Goal: Task Accomplishment & Management: Use online tool/utility

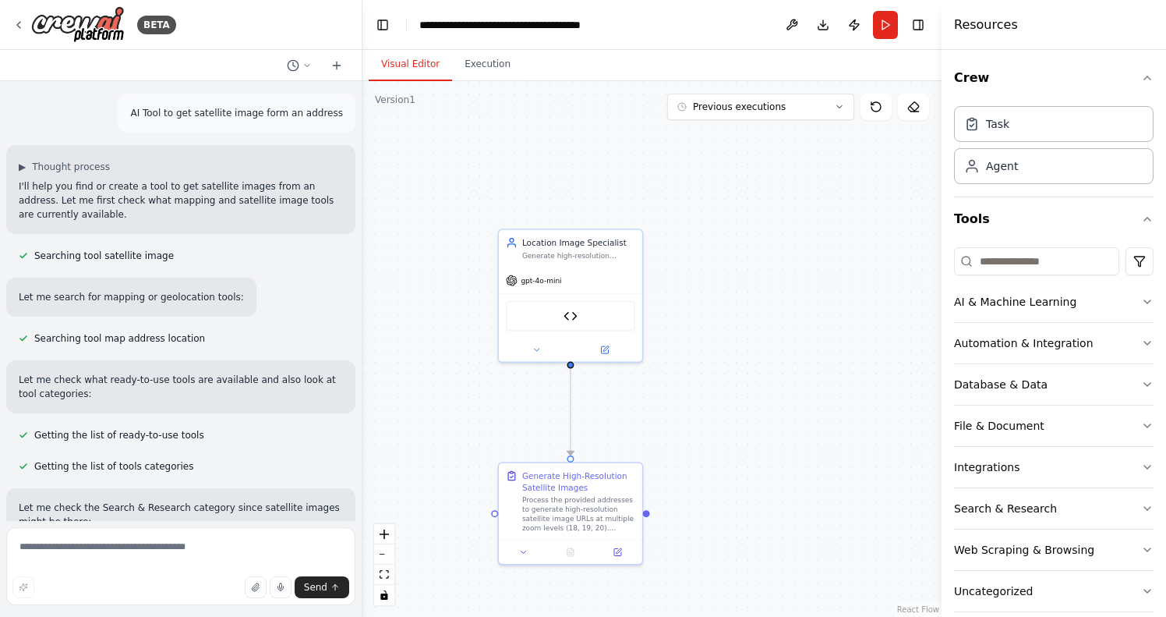
scroll to position [5604, 0]
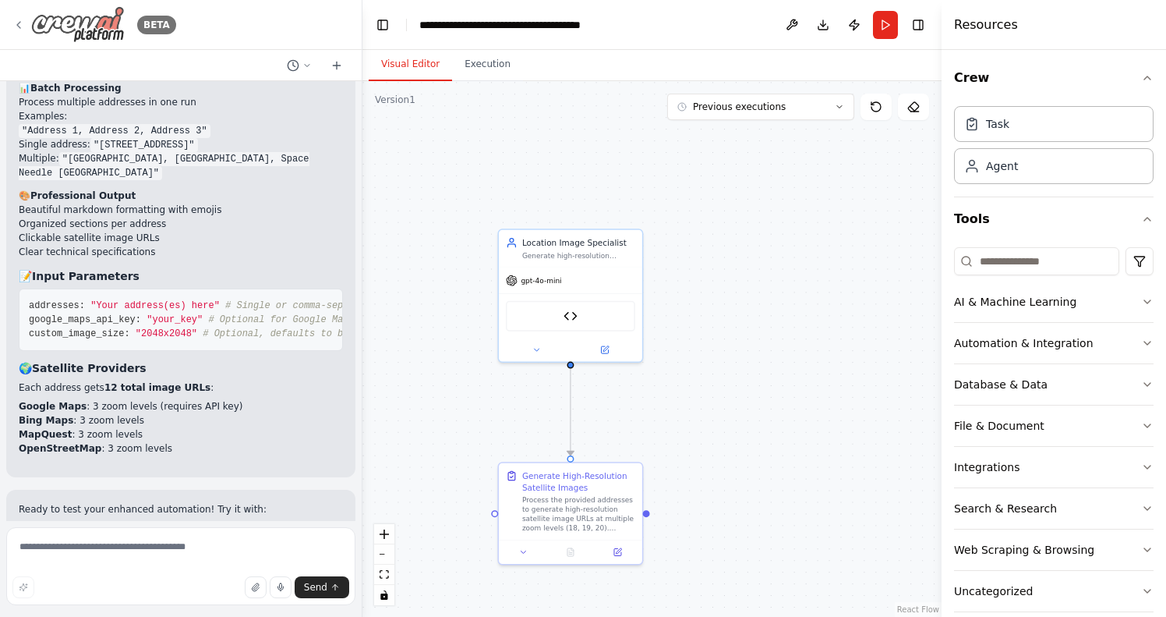
click at [29, 28] on div "BETA" at bounding box center [94, 24] width 164 height 37
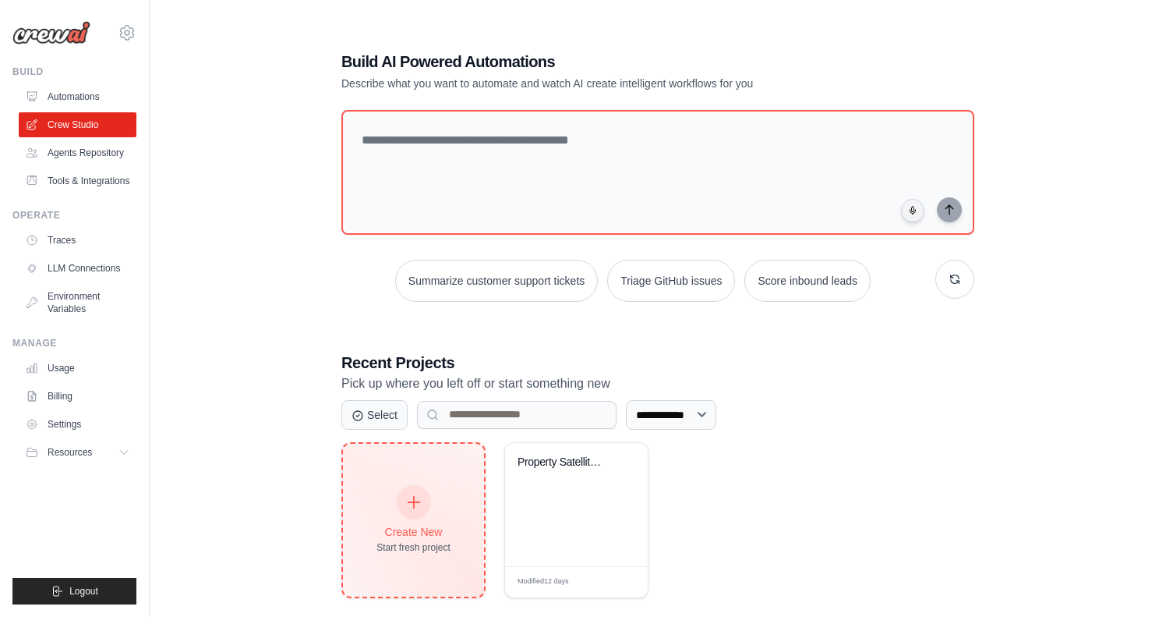
click at [433, 531] on div "Create New" at bounding box center [414, 532] width 74 height 16
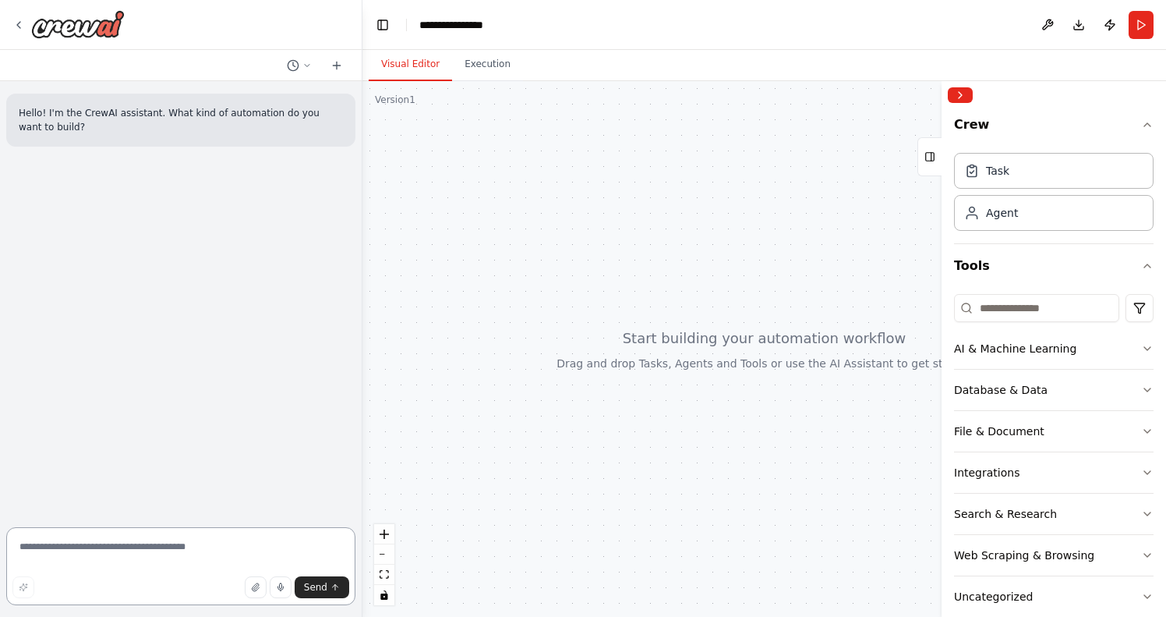
click at [231, 545] on textarea at bounding box center [180, 566] width 349 height 78
type textarea "**********"
click at [1147, 390] on icon "button" at bounding box center [1147, 390] width 12 height 12
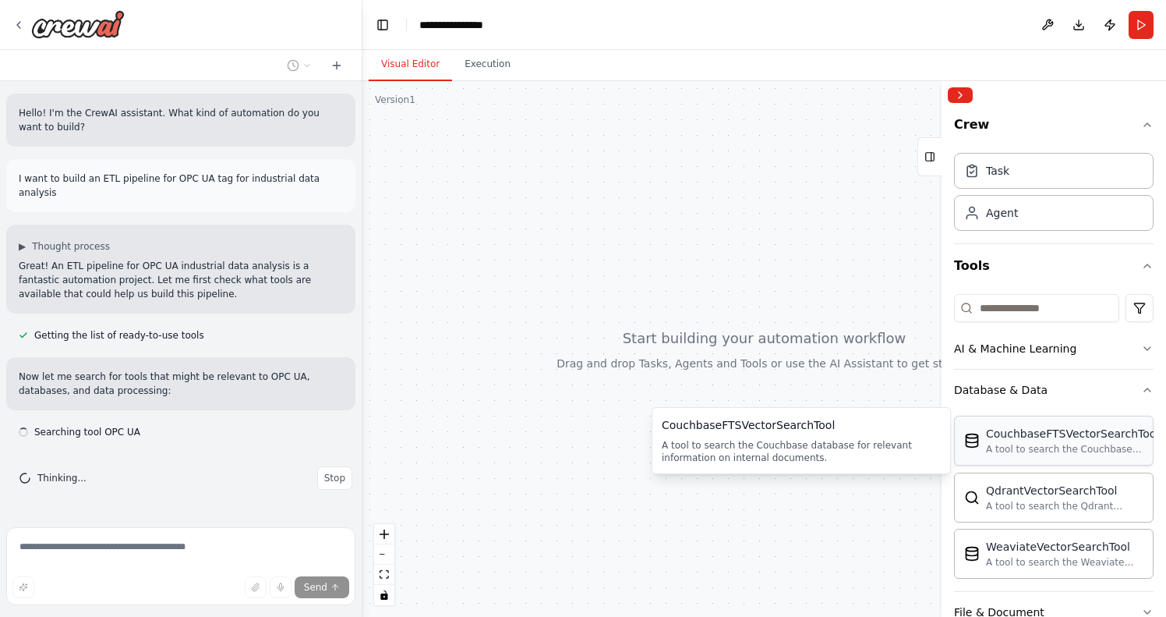
scroll to position [97, 0]
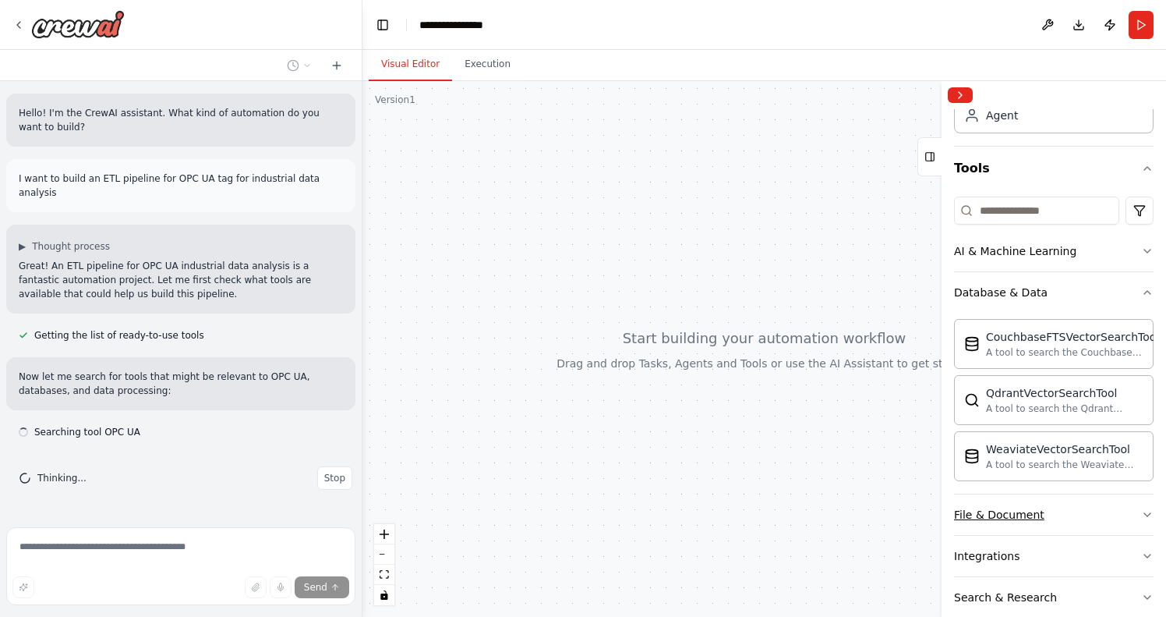
click at [1072, 513] on button "File & Document" at bounding box center [1054, 514] width 200 height 41
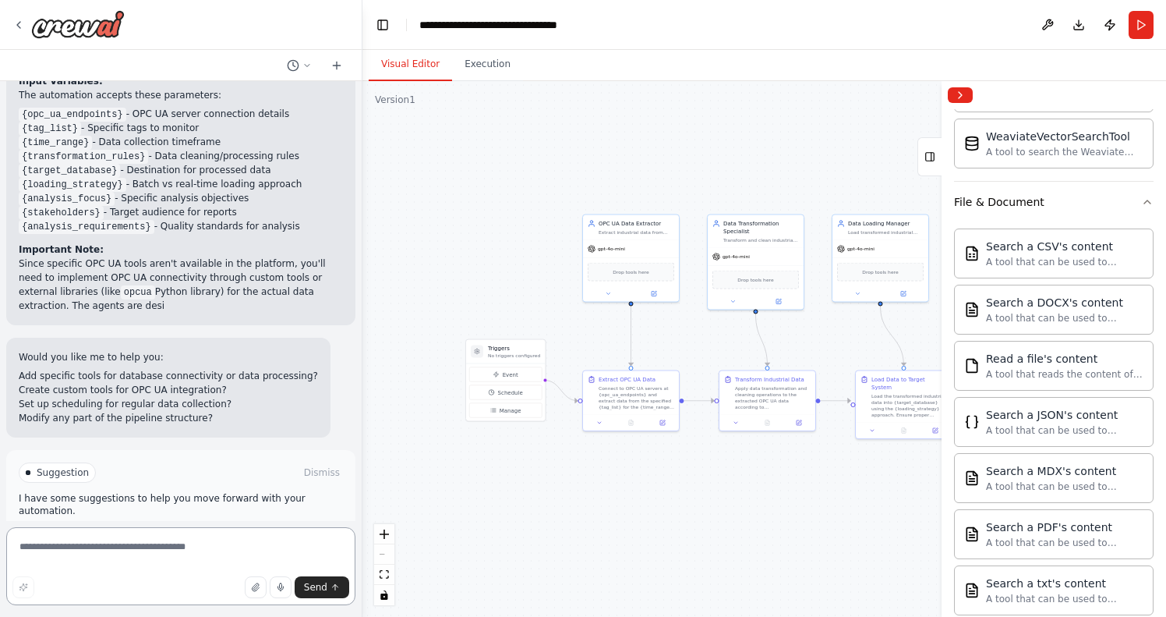
scroll to position [1590, 0]
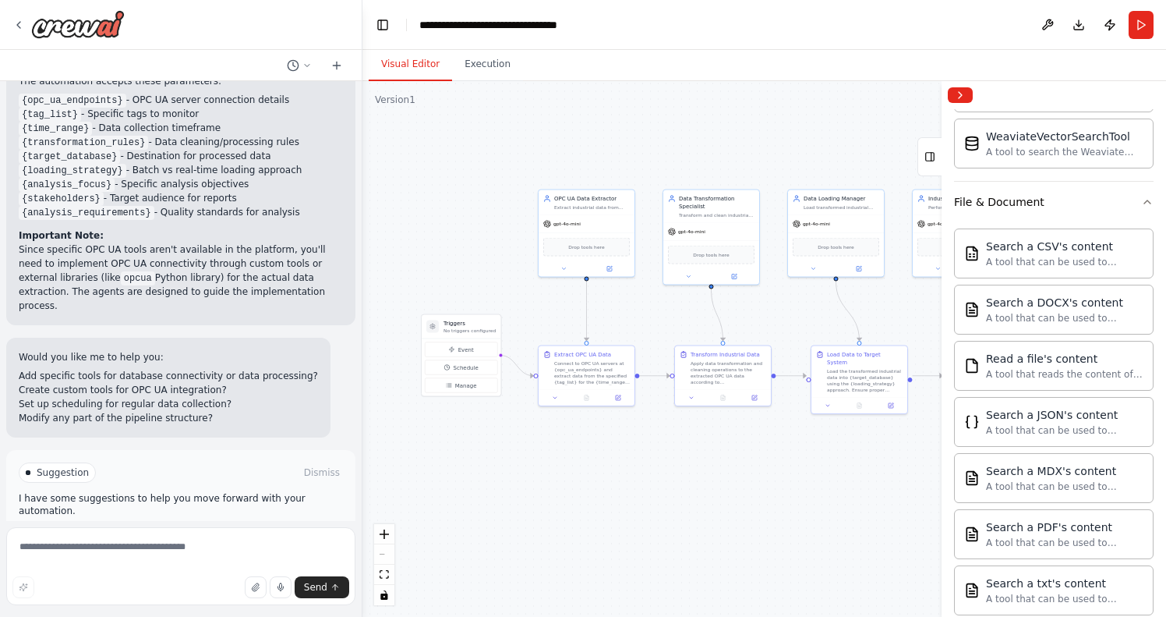
drag, startPoint x: 725, startPoint y: 546, endPoint x: 727, endPoint y: 523, distance: 23.4
click at [727, 523] on div ".deletable-edge-delete-btn { width: 20px; height: 20px; border: 0px solid #ffff…" at bounding box center [765, 349] width 804 height 536
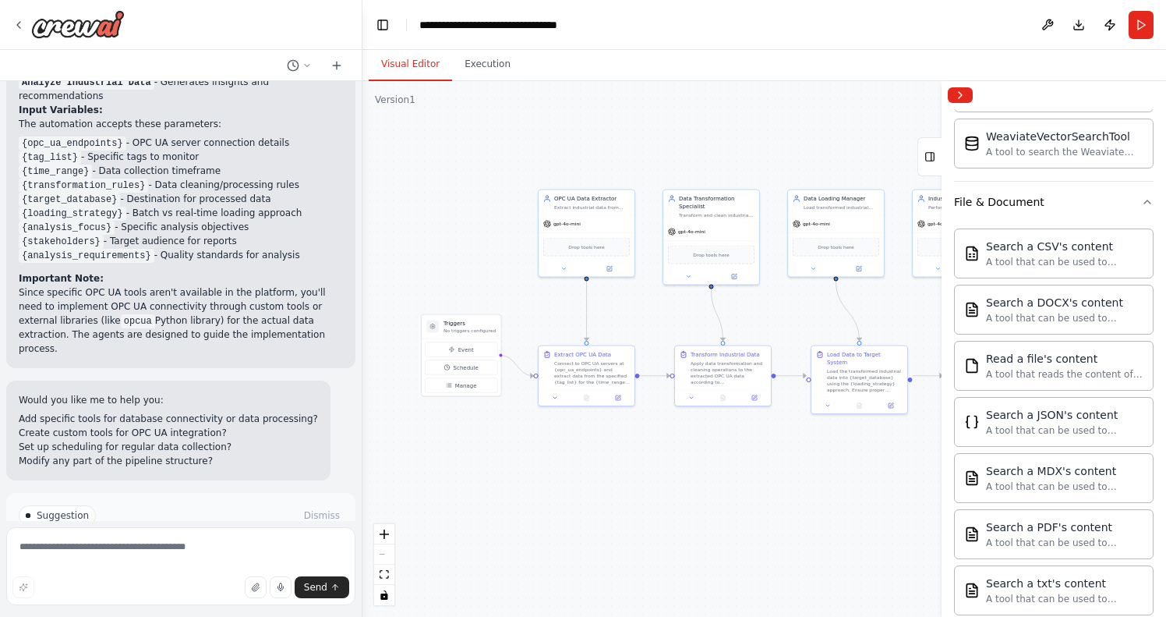
scroll to position [1579, 0]
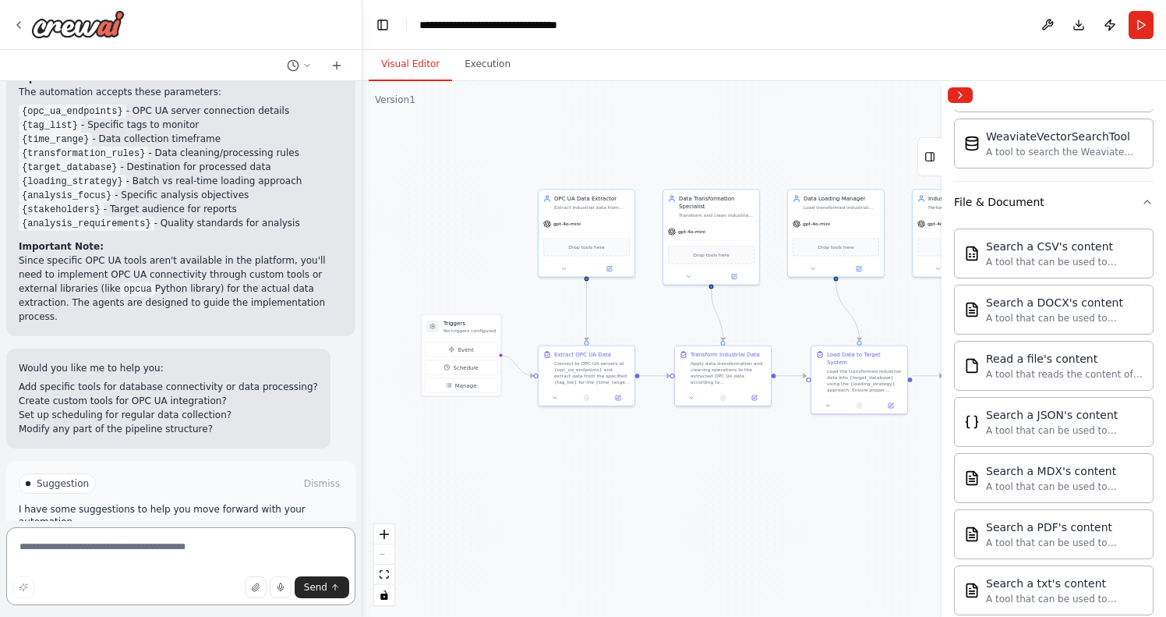
click at [81, 544] on textarea at bounding box center [180, 566] width 349 height 78
type textarea "**********"
click at [318, 585] on span "Send" at bounding box center [315, 587] width 23 height 12
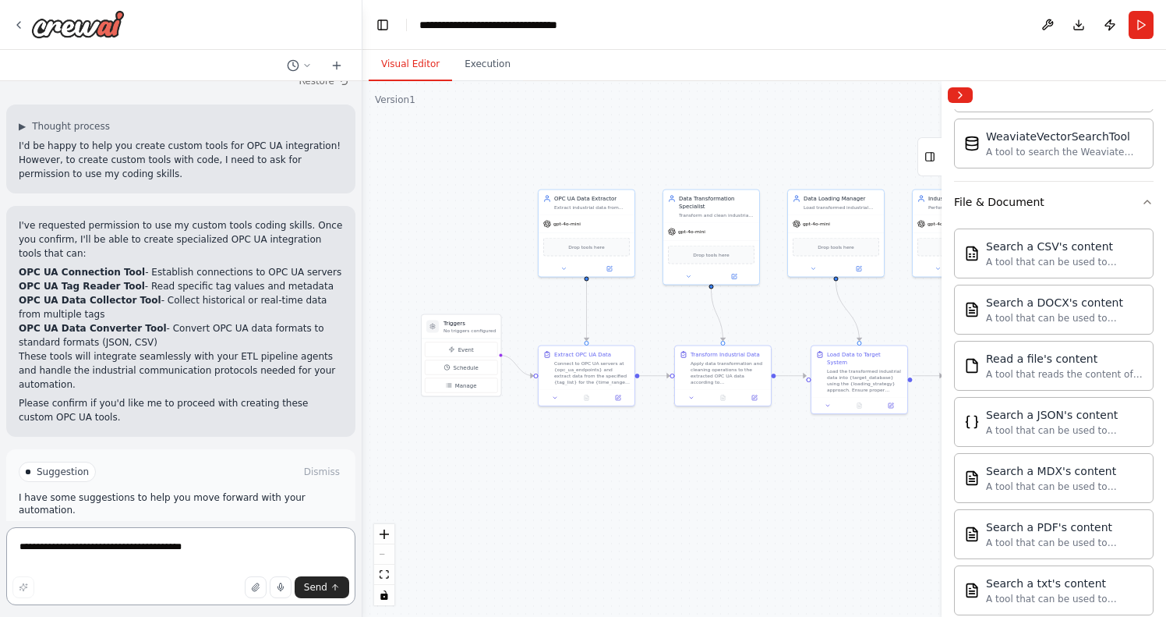
scroll to position [2011, 0]
click at [196, 526] on button "Enable coding skills" at bounding box center [181, 538] width 324 height 25
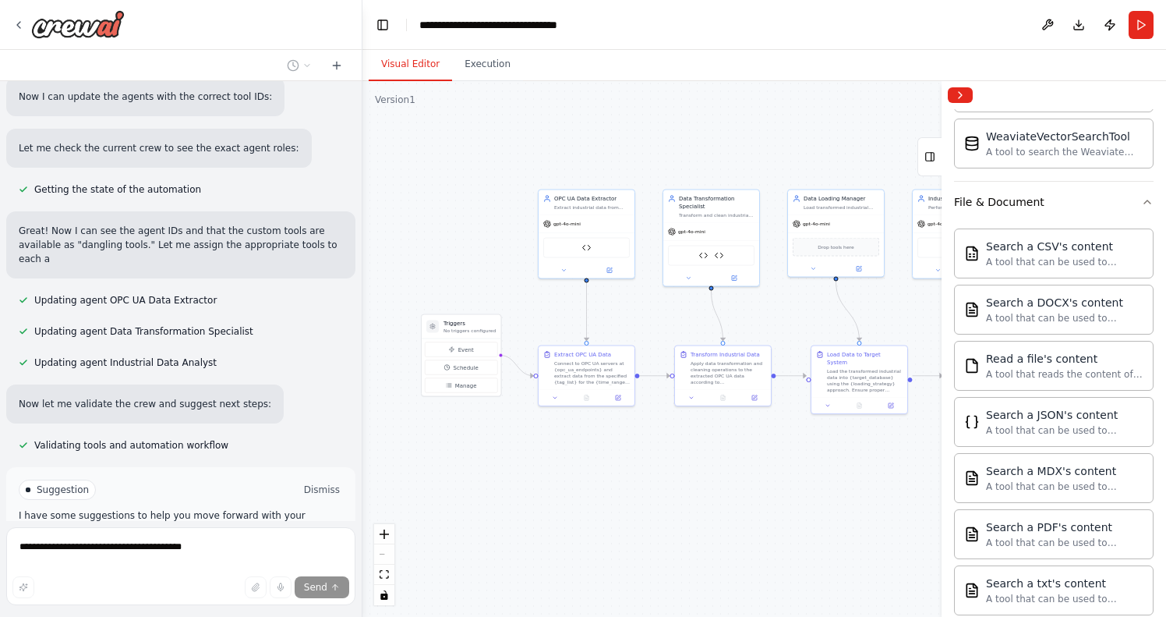
scroll to position [4282, 0]
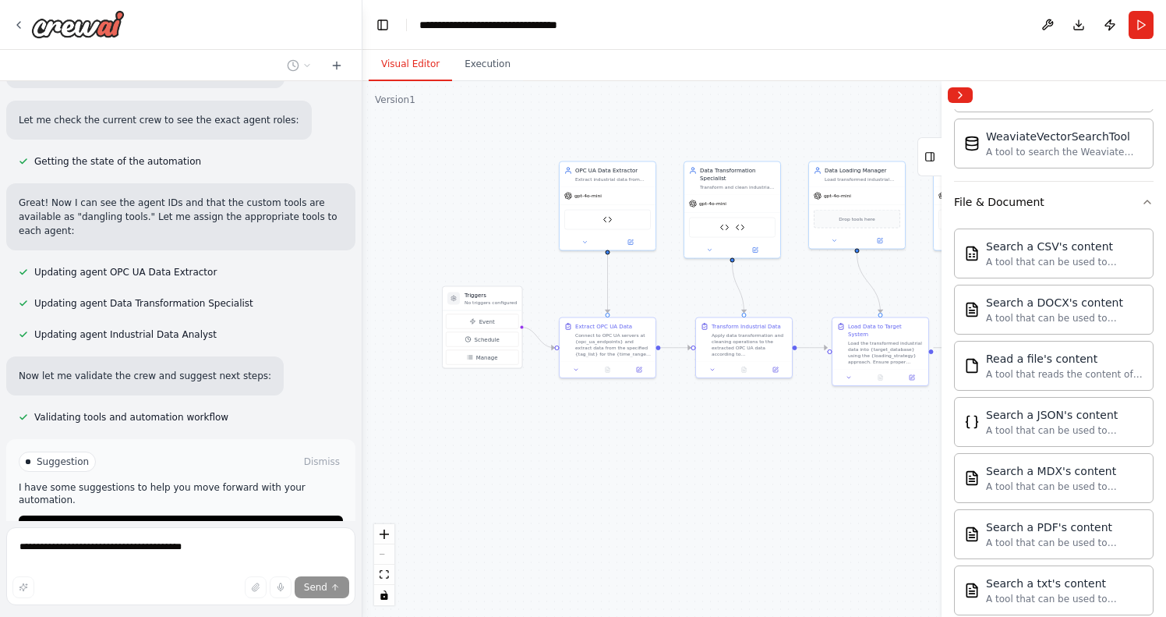
drag, startPoint x: 769, startPoint y: 504, endPoint x: 789, endPoint y: 476, distance: 34.2
click at [790, 476] on div ".deletable-edge-delete-btn { width: 20px; height: 20px; border: 0px solid #ffff…" at bounding box center [765, 349] width 804 height 536
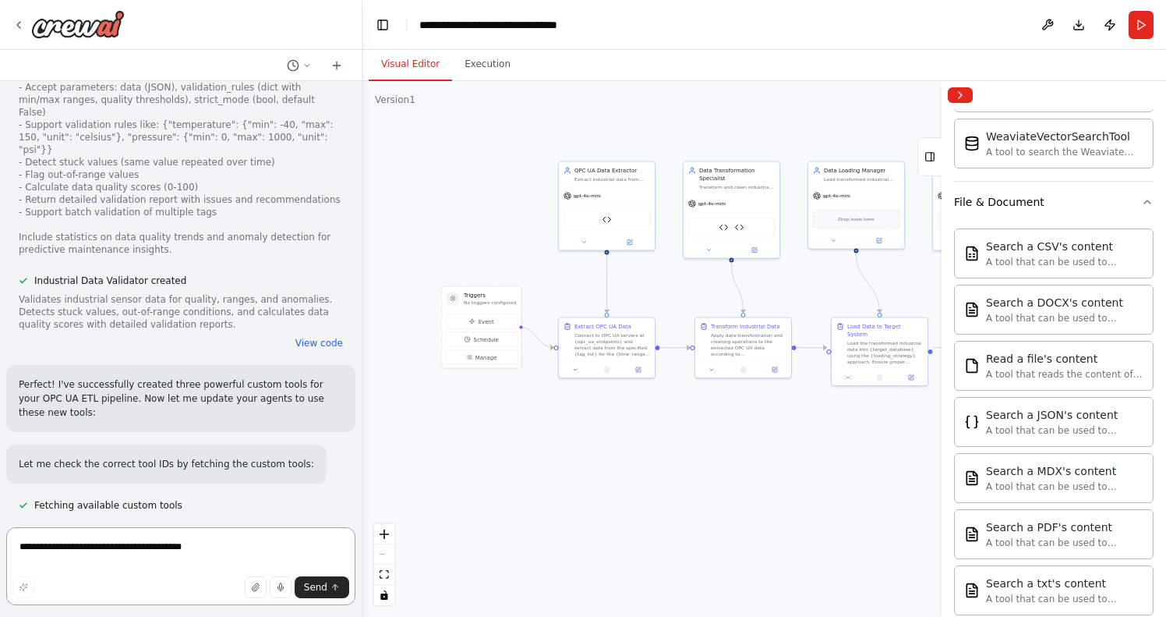
scroll to position [3743, 0]
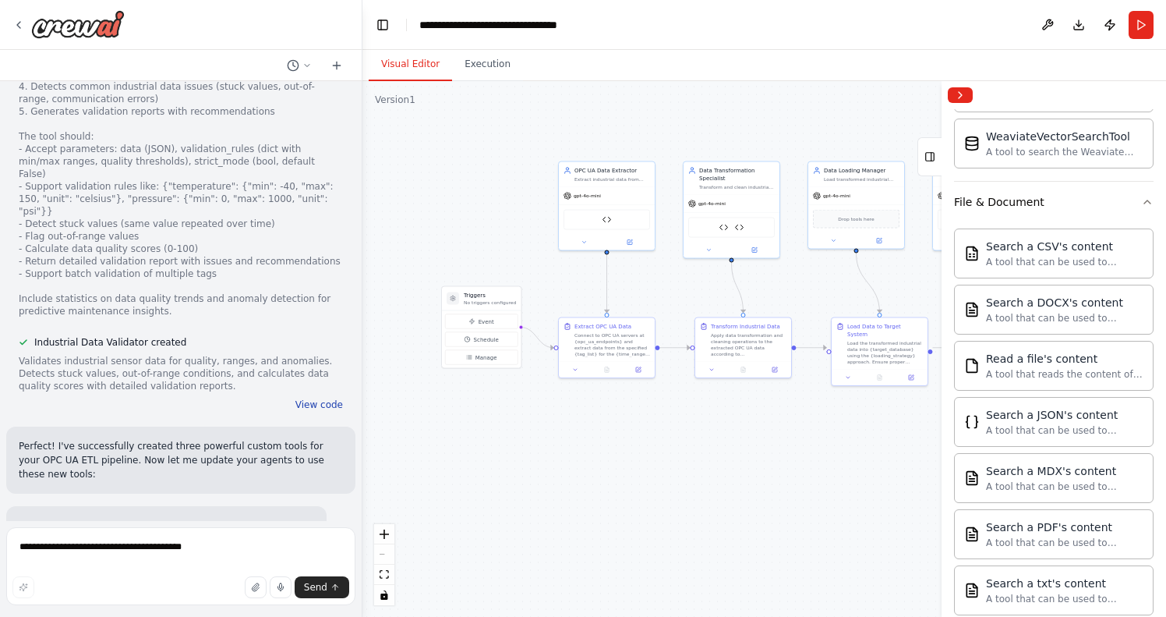
click at [326, 398] on button "View code" at bounding box center [319, 404] width 48 height 12
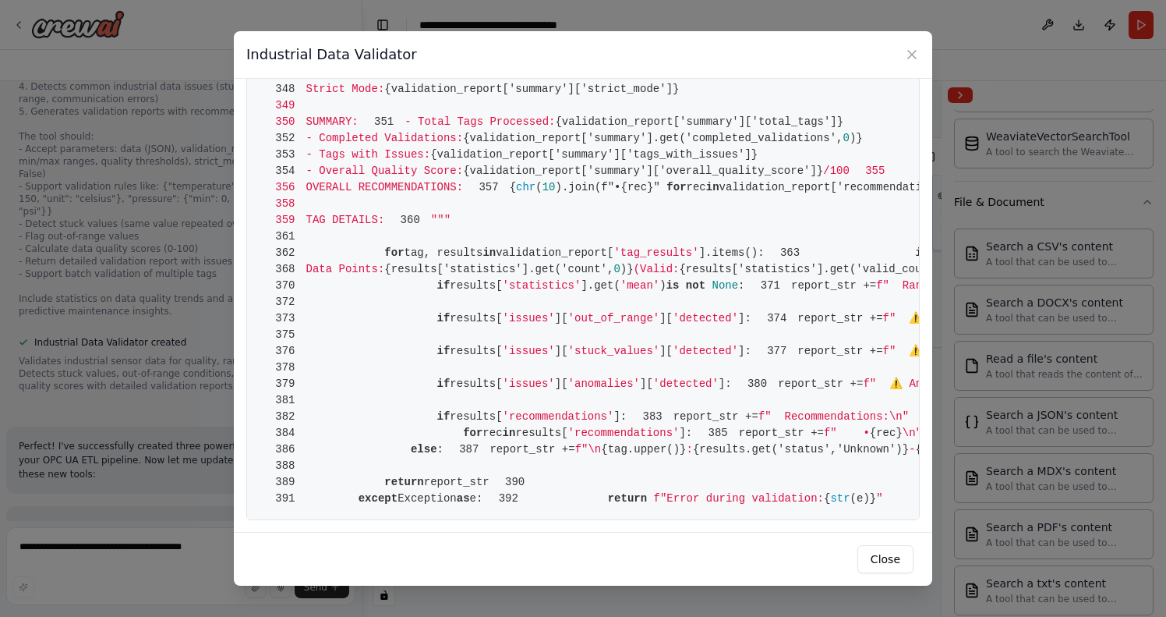
scroll to position [6015, 0]
click at [884, 558] on button "Close" at bounding box center [886, 559] width 56 height 28
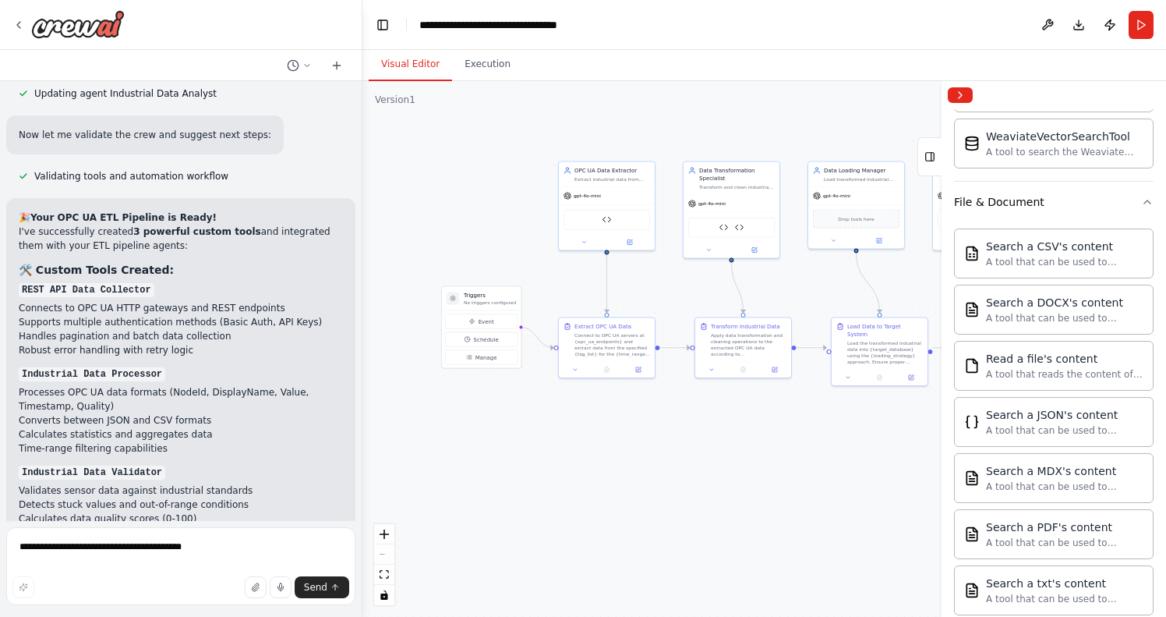
scroll to position [4665, 0]
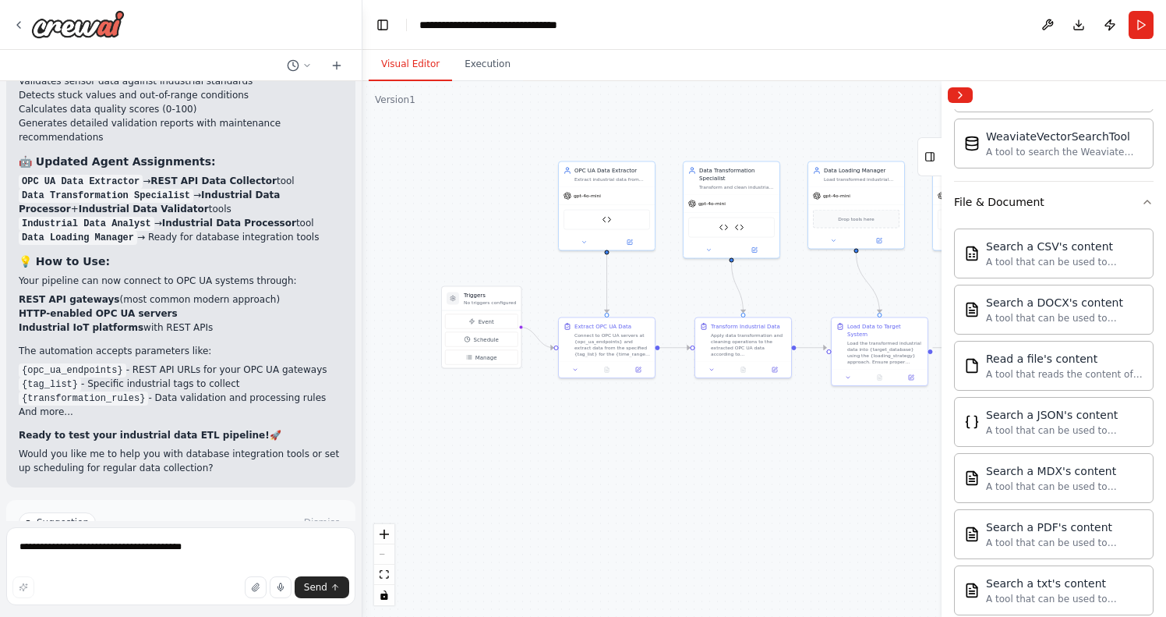
click at [185, 582] on span "Run Automation" at bounding box center [188, 588] width 76 height 12
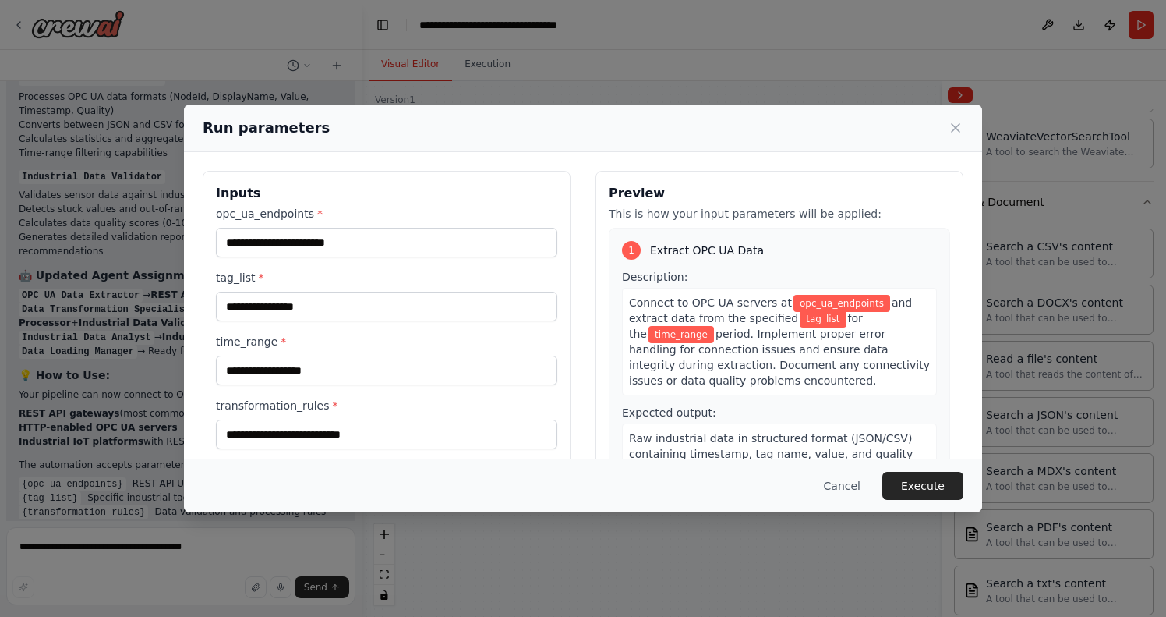
scroll to position [0, 0]
click at [318, 213] on span "*" at bounding box center [319, 213] width 5 height 12
click at [318, 228] on input "opc_ua_endpoints *" at bounding box center [386, 243] width 341 height 30
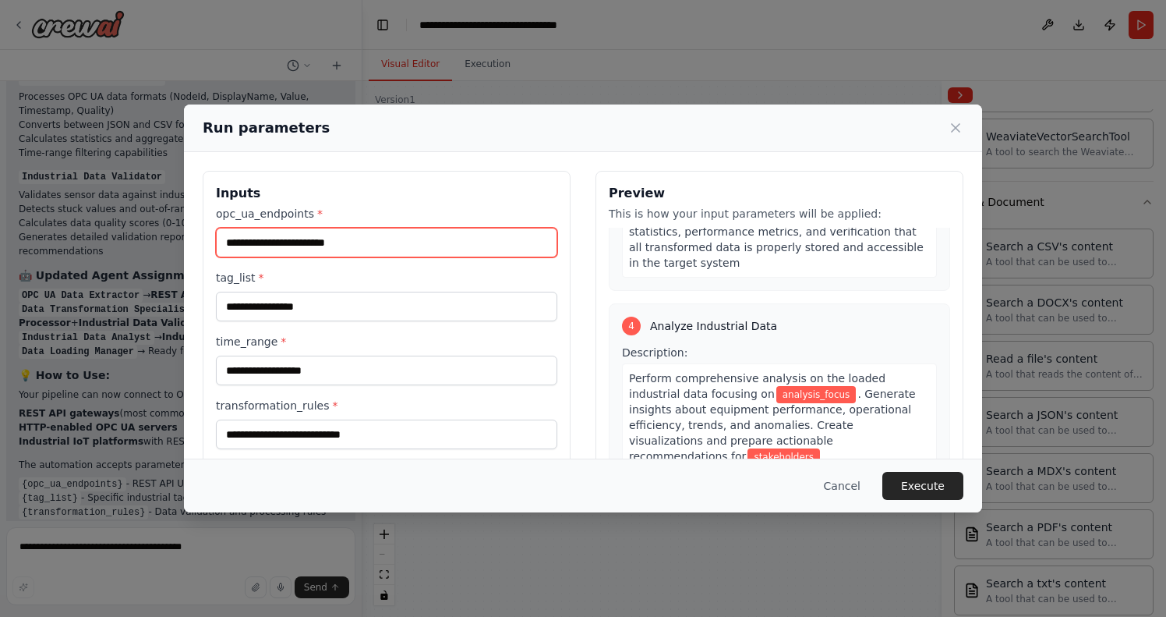
scroll to position [833, 0]
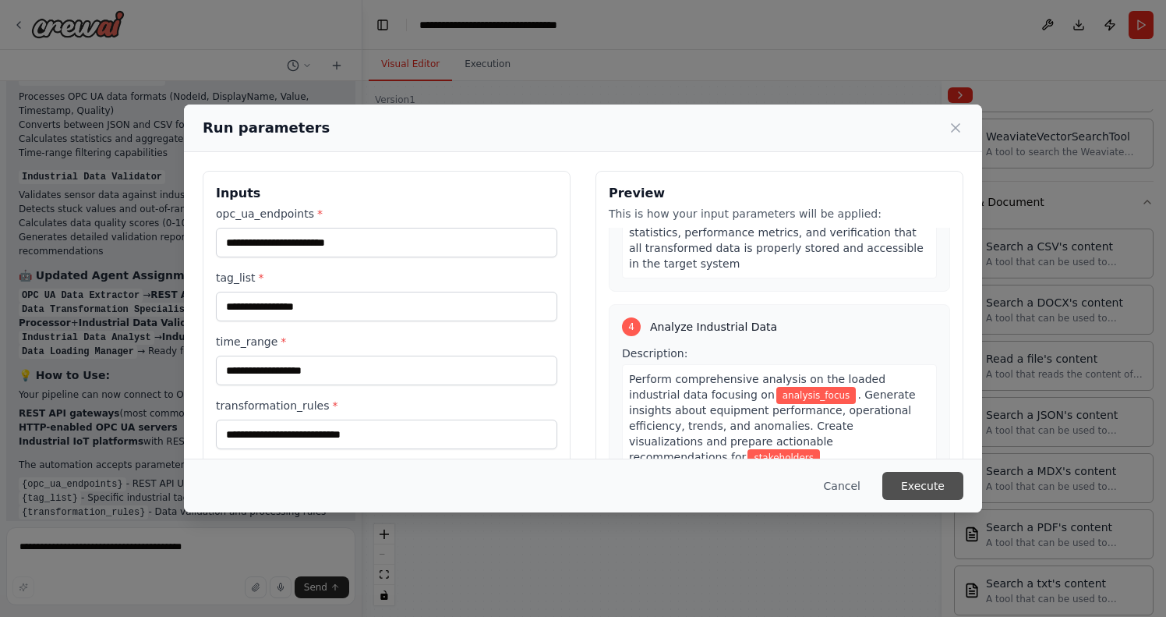
click at [911, 494] on button "Execute" at bounding box center [922, 486] width 81 height 28
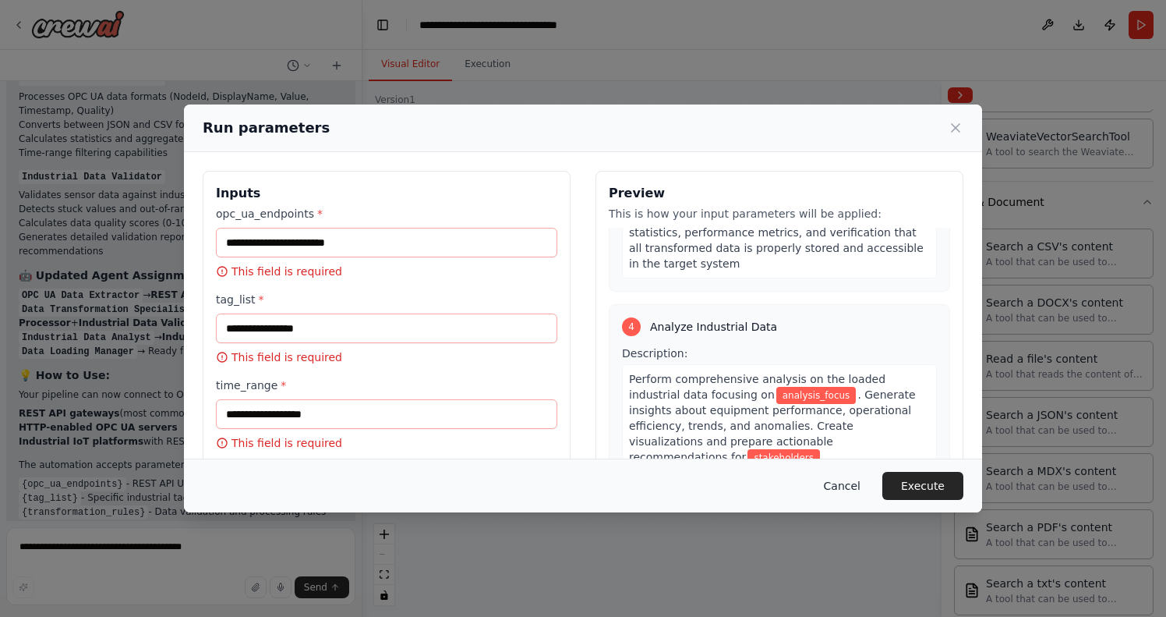
click at [840, 483] on button "Cancel" at bounding box center [843, 486] width 62 height 28
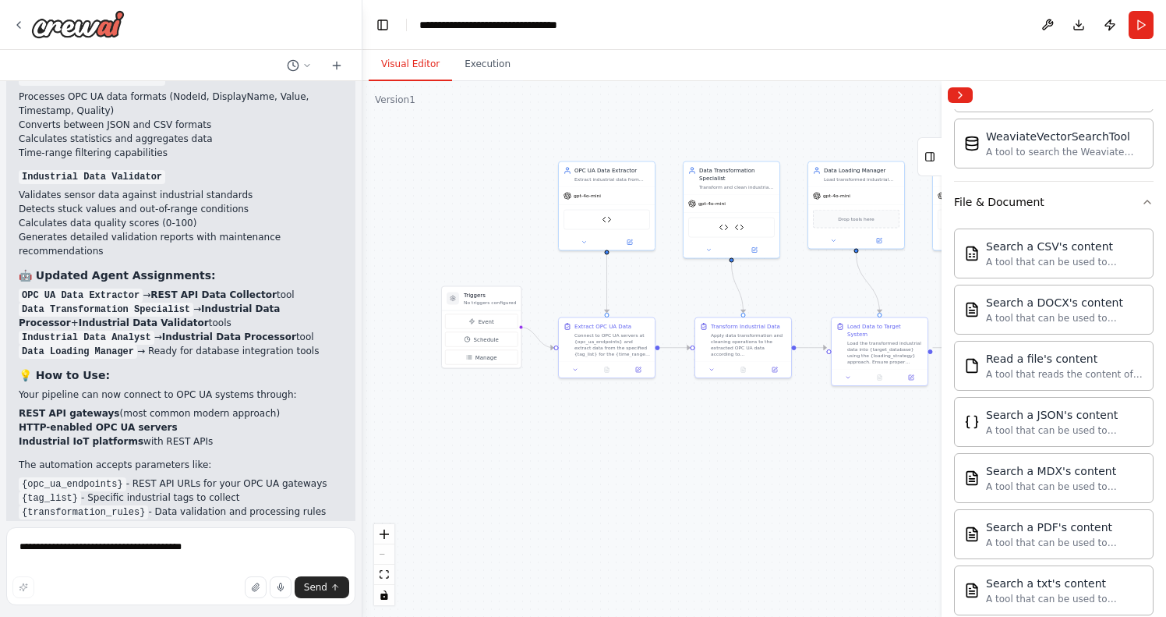
scroll to position [0, 0]
click at [139, 541] on textarea "**********" at bounding box center [180, 566] width 349 height 78
type textarea "*"
type textarea "**********"
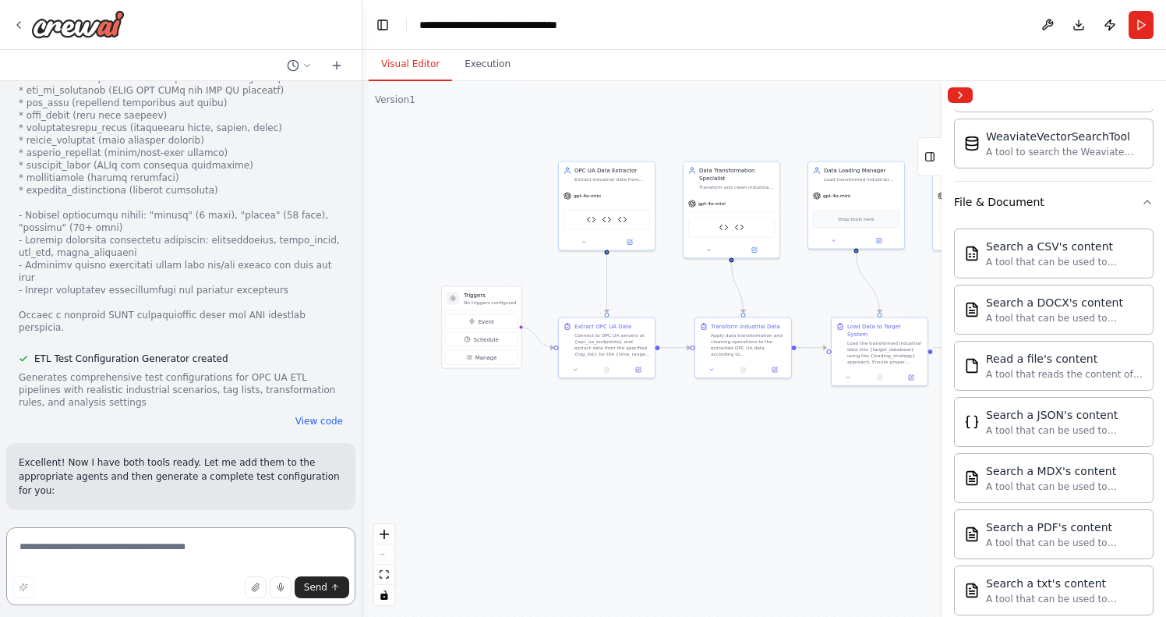
scroll to position [6334, 0]
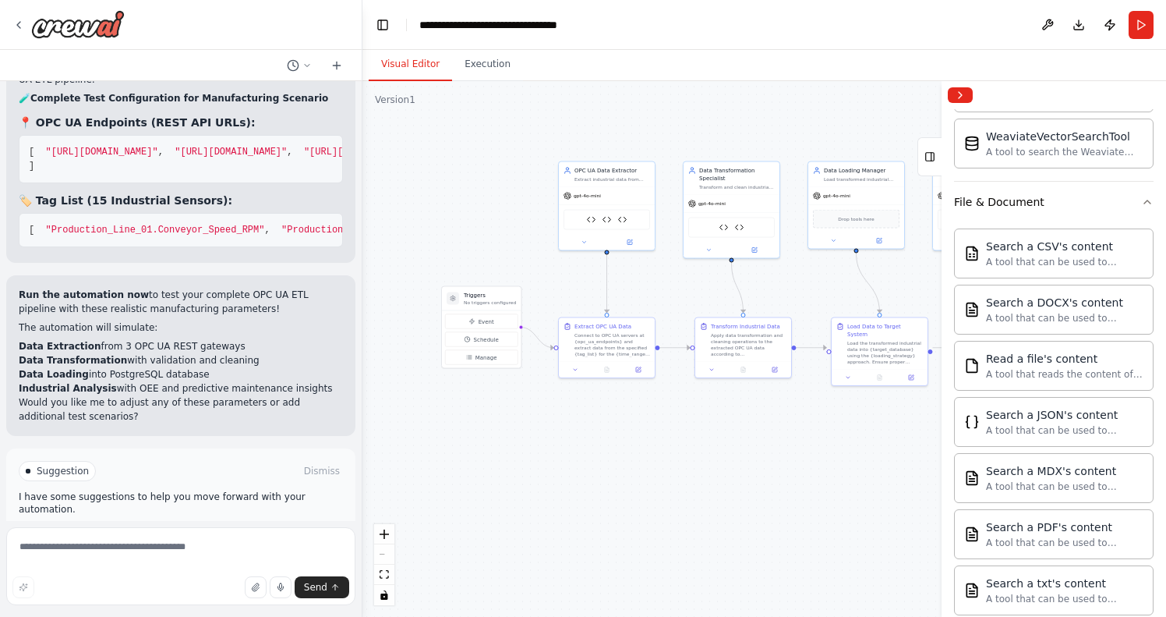
click at [965, 101] on button "Collapse right sidebar" at bounding box center [960, 95] width 25 height 16
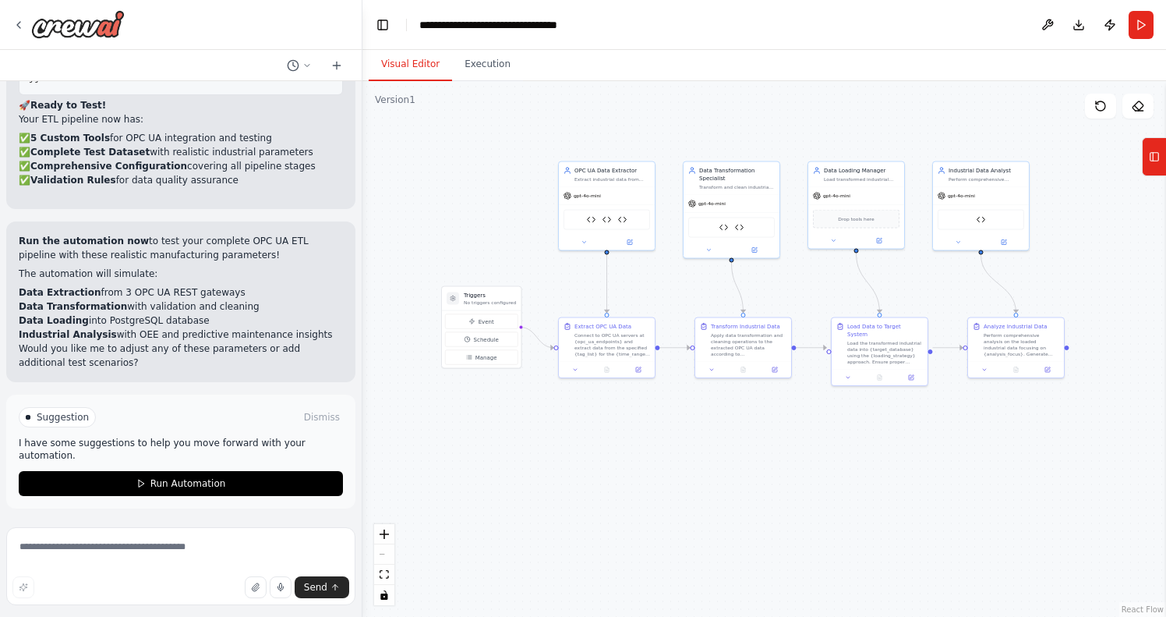
scroll to position [8610, 0]
click at [148, 485] on button "Run Automation" at bounding box center [181, 483] width 324 height 25
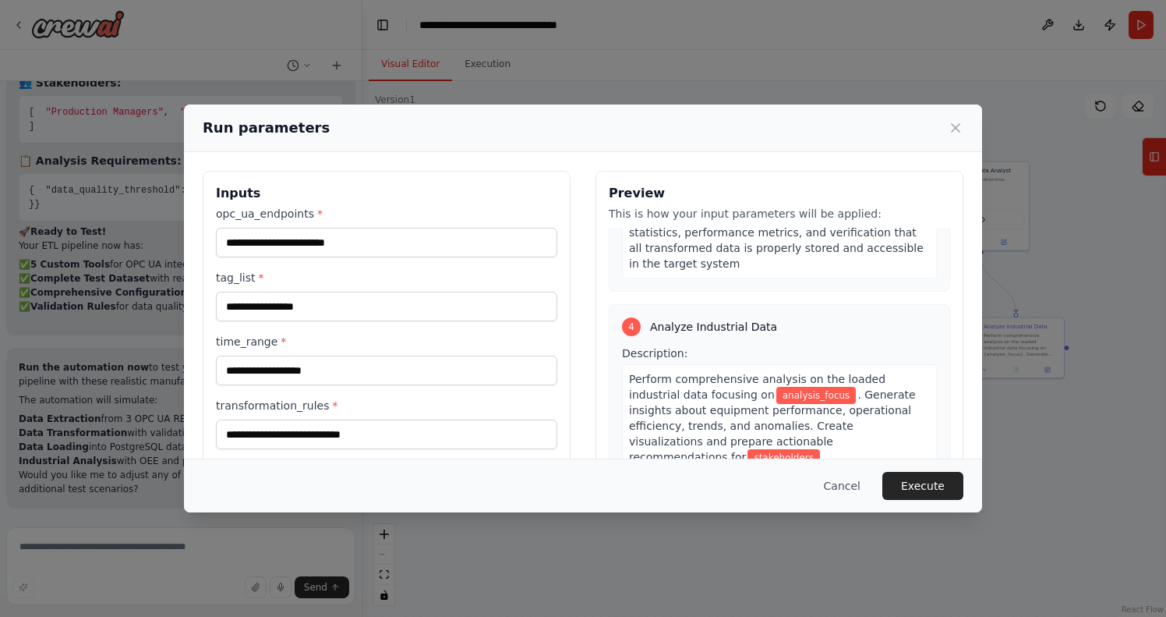
scroll to position [0, 0]
drag, startPoint x: 548, startPoint y: 132, endPoint x: 692, endPoint y: 135, distance: 144.3
click at [738, 129] on div "Run parameters" at bounding box center [583, 128] width 761 height 22
click at [317, 246] on input "opc_ua_endpoints *" at bounding box center [386, 243] width 341 height 30
click at [941, 477] on button "Execute" at bounding box center [922, 486] width 81 height 28
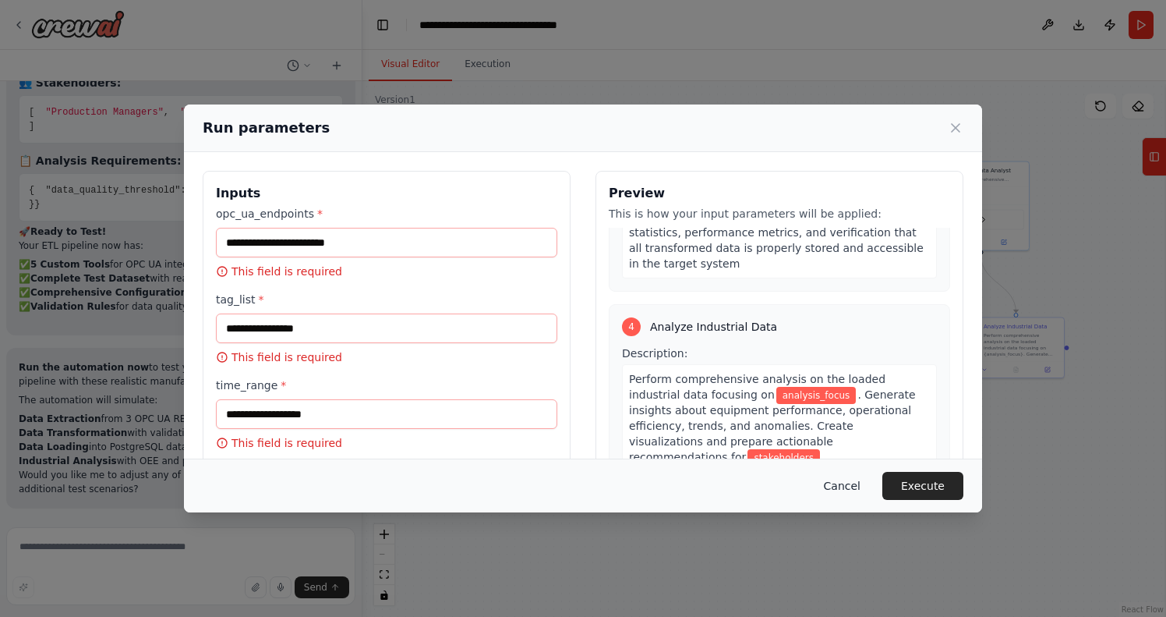
click at [856, 485] on button "Cancel" at bounding box center [843, 486] width 62 height 28
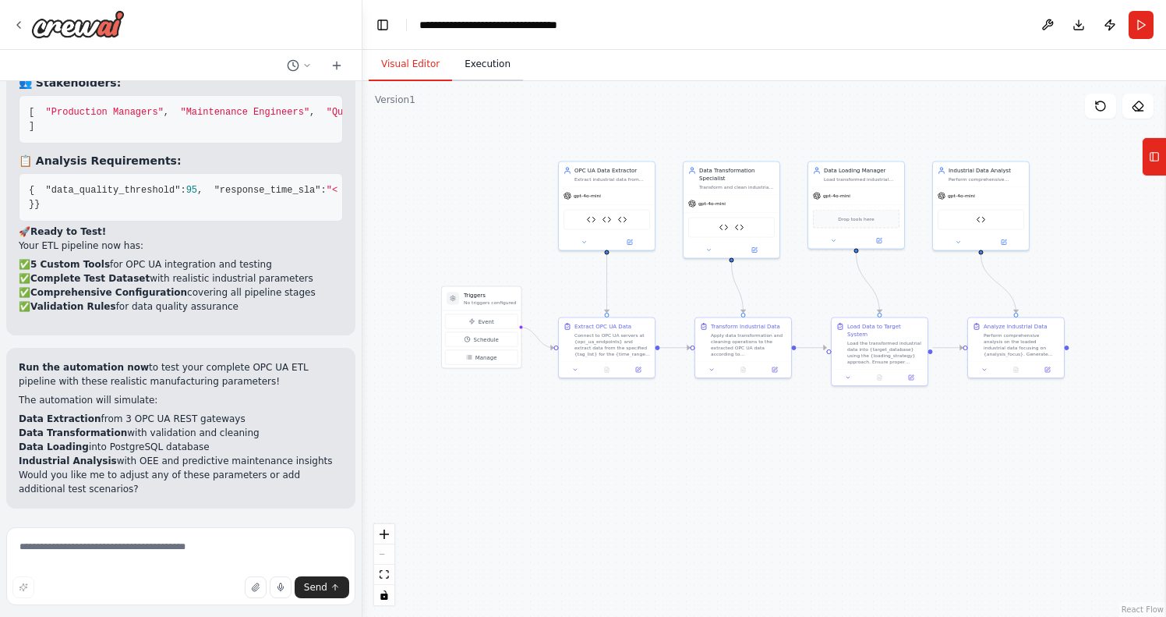
click at [482, 61] on button "Execution" at bounding box center [487, 64] width 71 height 33
click at [414, 56] on button "Visual Editor" at bounding box center [410, 64] width 83 height 33
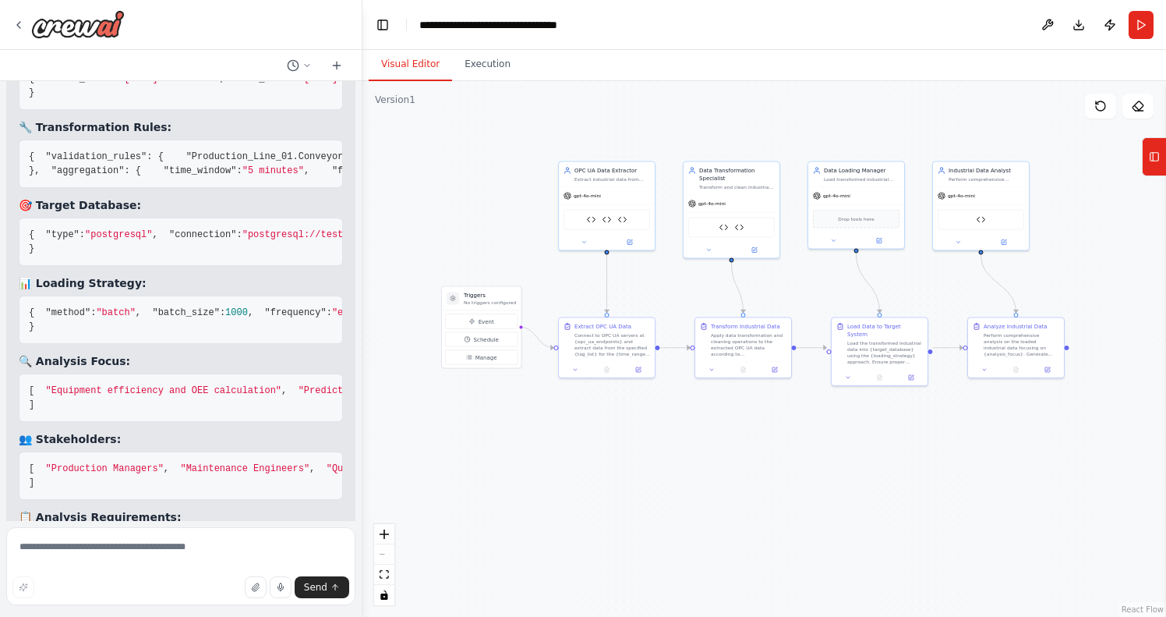
scroll to position [7153, 0]
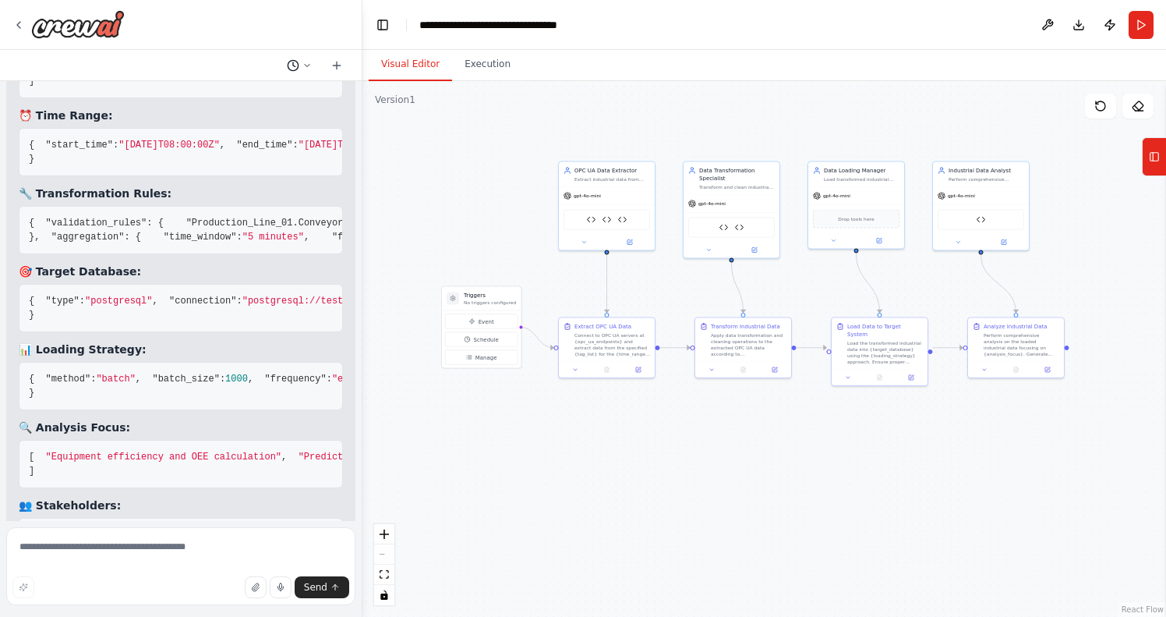
click at [309, 66] on icon at bounding box center [306, 65] width 9 height 9
click at [335, 58] on div at bounding box center [181, 308] width 363 height 617
click at [334, 59] on icon at bounding box center [337, 65] width 12 height 12
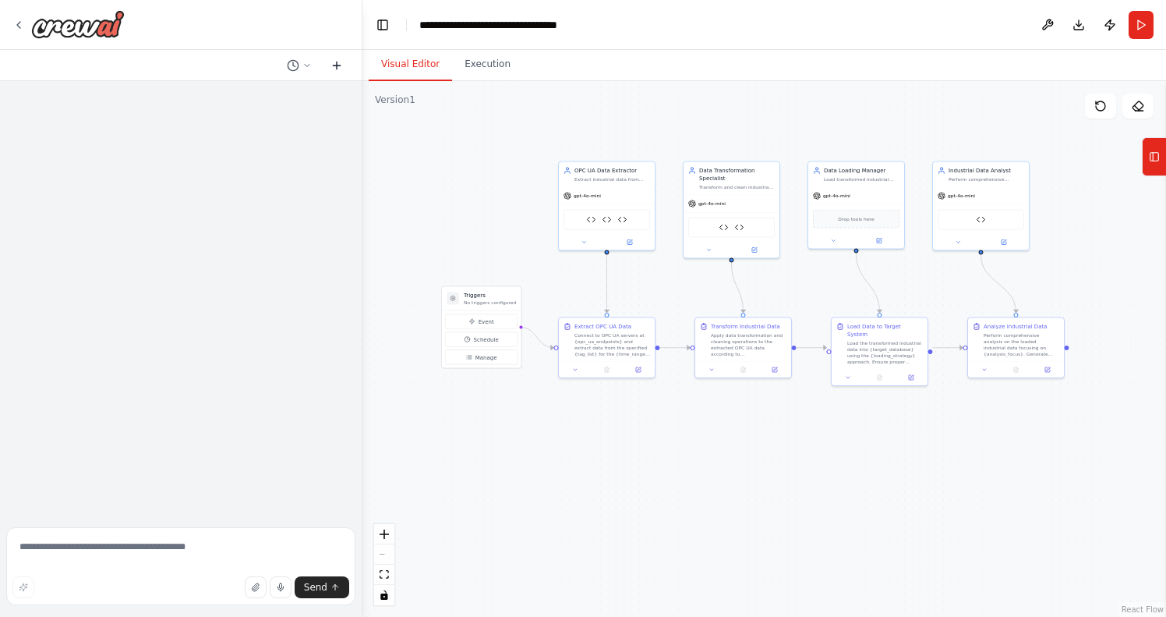
scroll to position [0, 0]
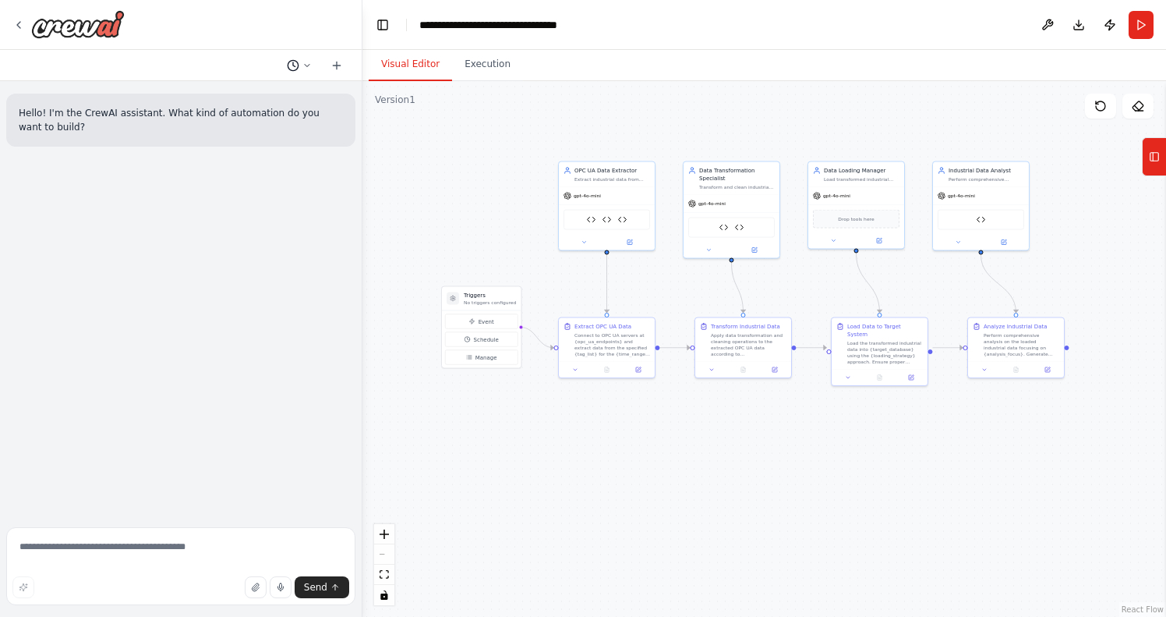
click at [307, 58] on button at bounding box center [299, 65] width 37 height 19
click at [204, 94] on span "Untitled" at bounding box center [232, 97] width 101 height 12
click at [306, 68] on icon at bounding box center [306, 65] width 9 height 9
click at [224, 98] on span "Untitled" at bounding box center [232, 97] width 101 height 12
click at [1143, 106] on icon at bounding box center [1138, 105] width 10 height 9
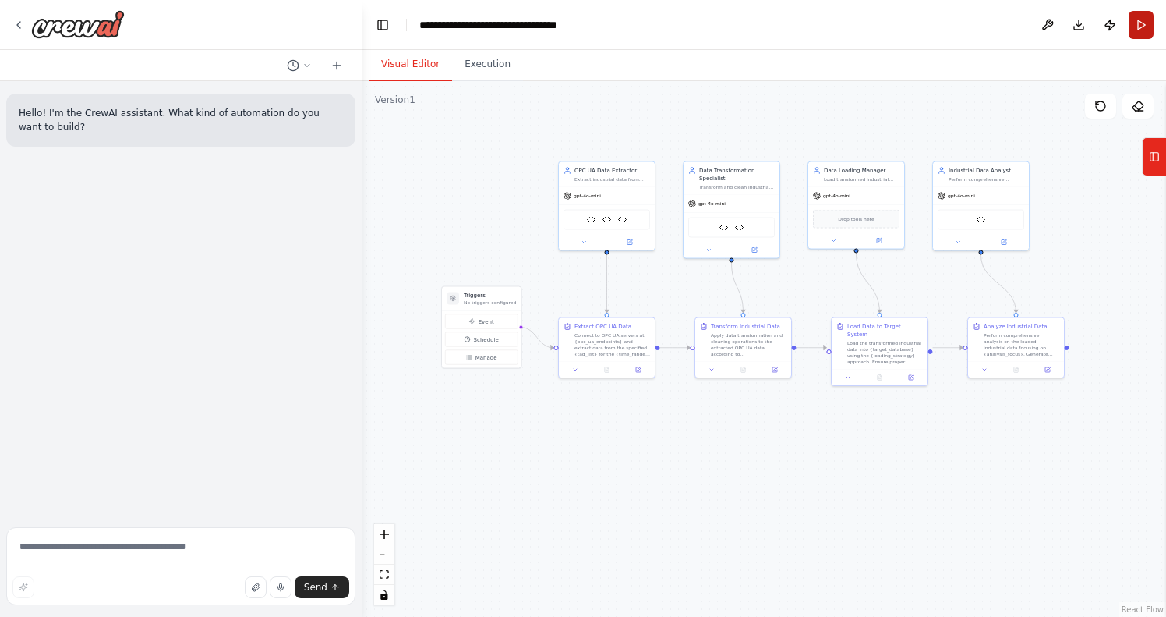
scroll to position [0, 1]
click at [1143, 34] on button "Run" at bounding box center [1141, 25] width 25 height 28
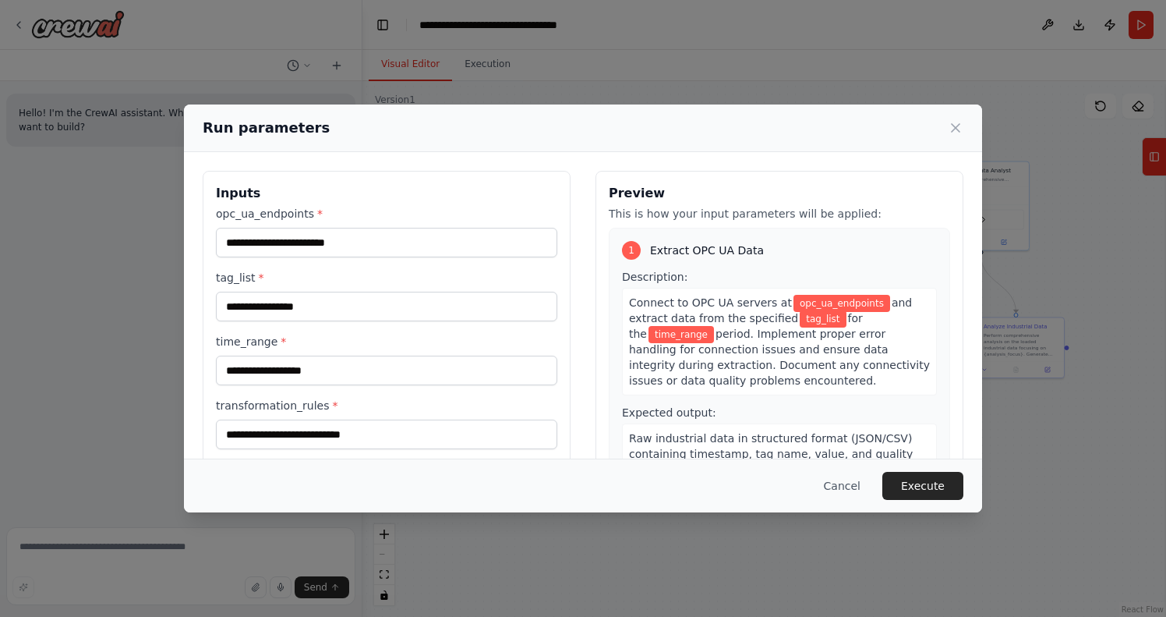
click at [840, 487] on button "Cancel" at bounding box center [843, 486] width 62 height 28
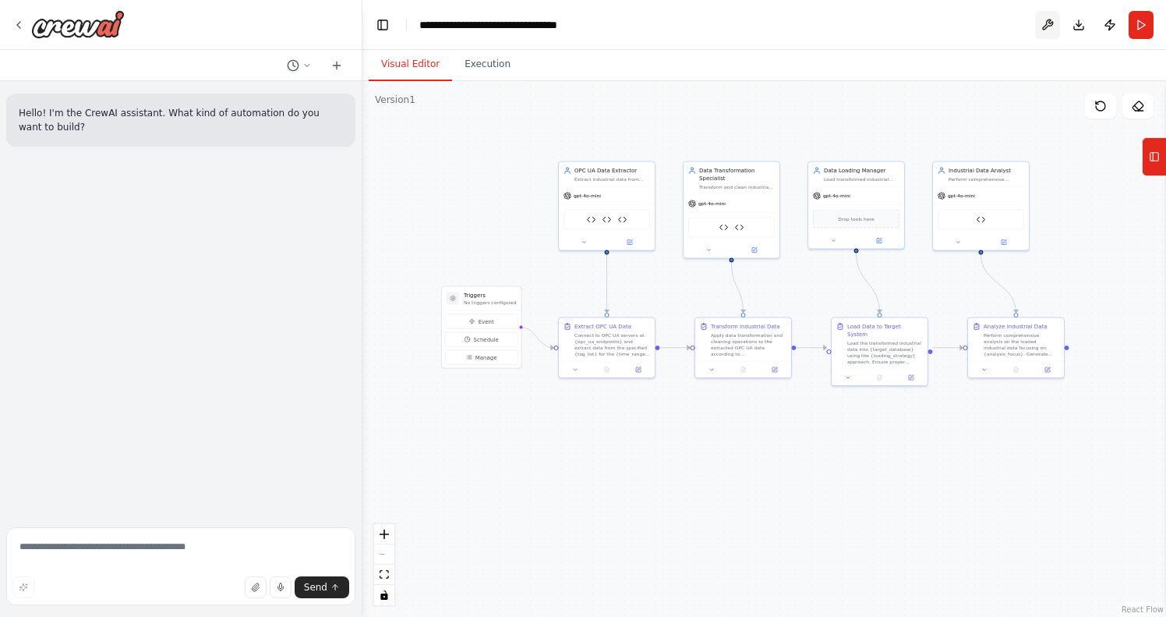
click at [1051, 29] on button at bounding box center [1047, 25] width 25 height 28
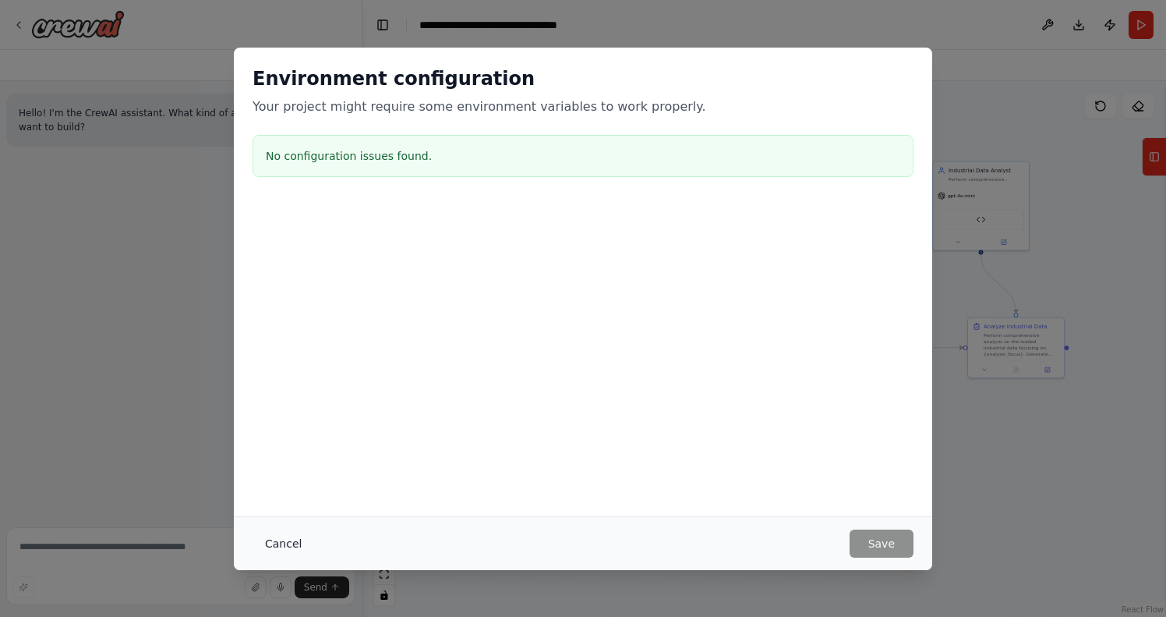
click at [285, 545] on button "Cancel" at bounding box center [284, 543] width 62 height 28
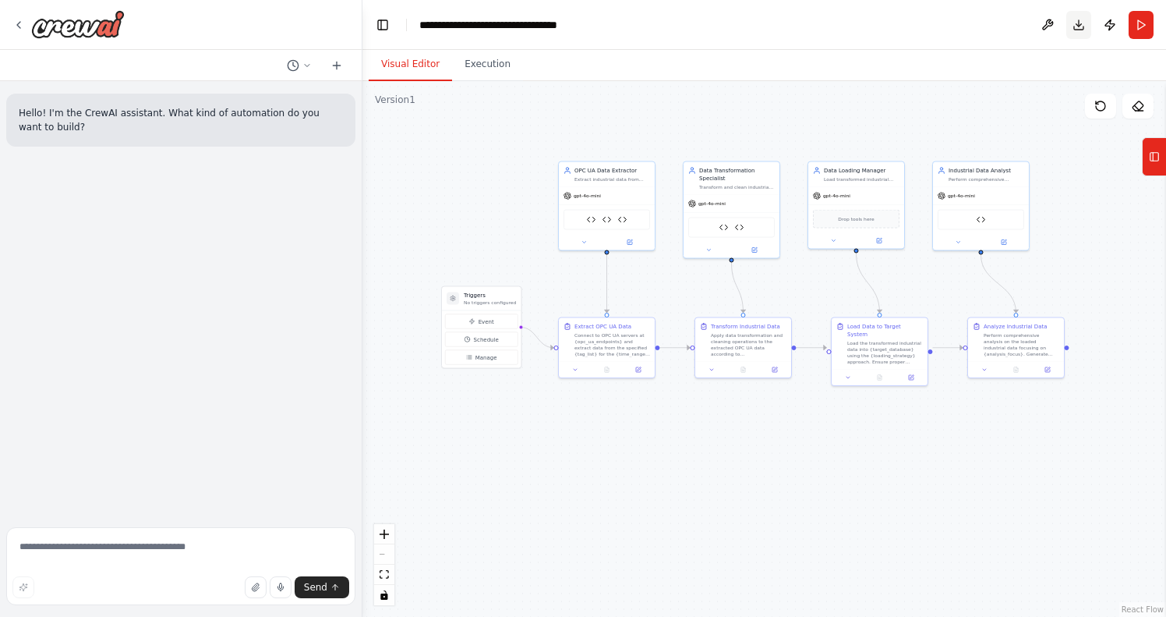
click at [1077, 28] on button "Download" at bounding box center [1078, 25] width 25 height 28
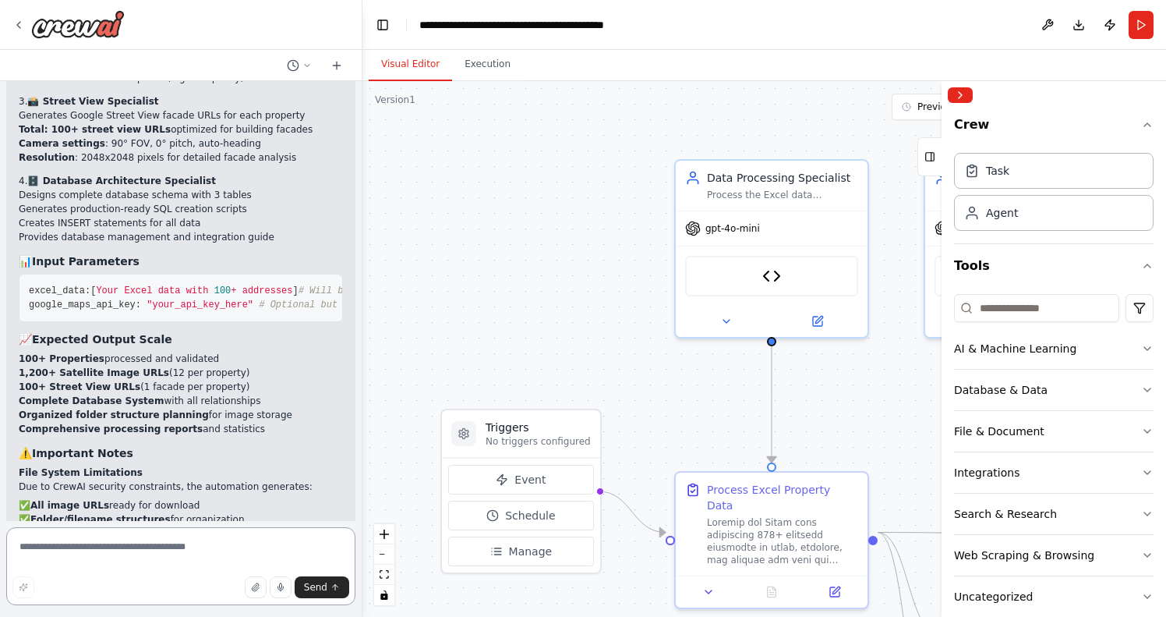
type textarea "**********"
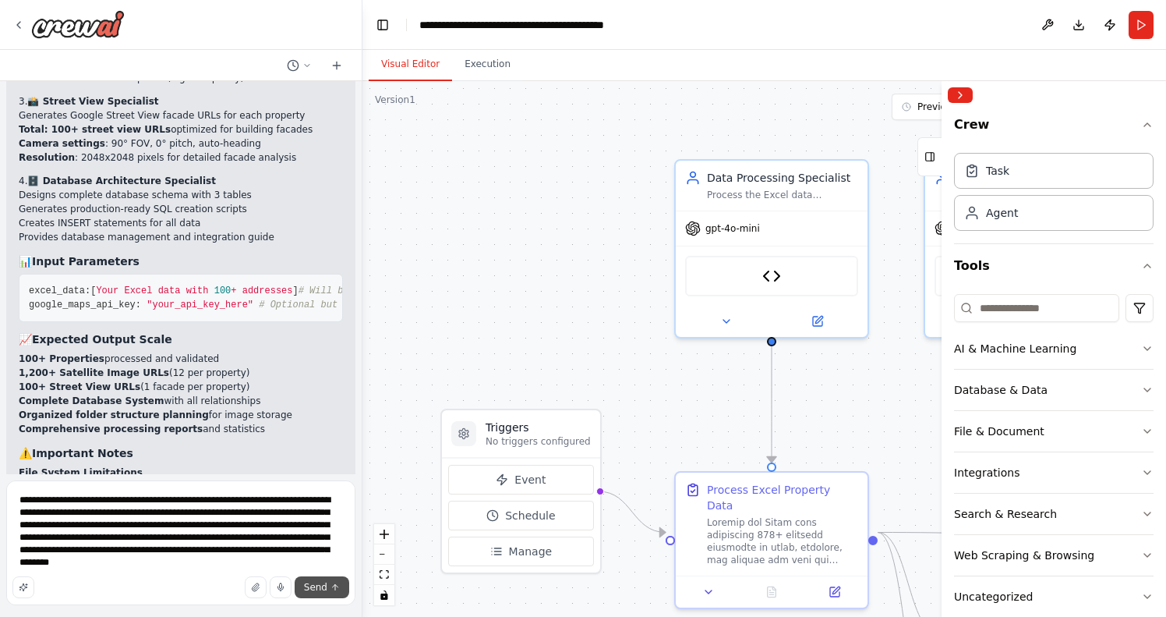
click at [313, 586] on span "Send" at bounding box center [315, 587] width 23 height 12
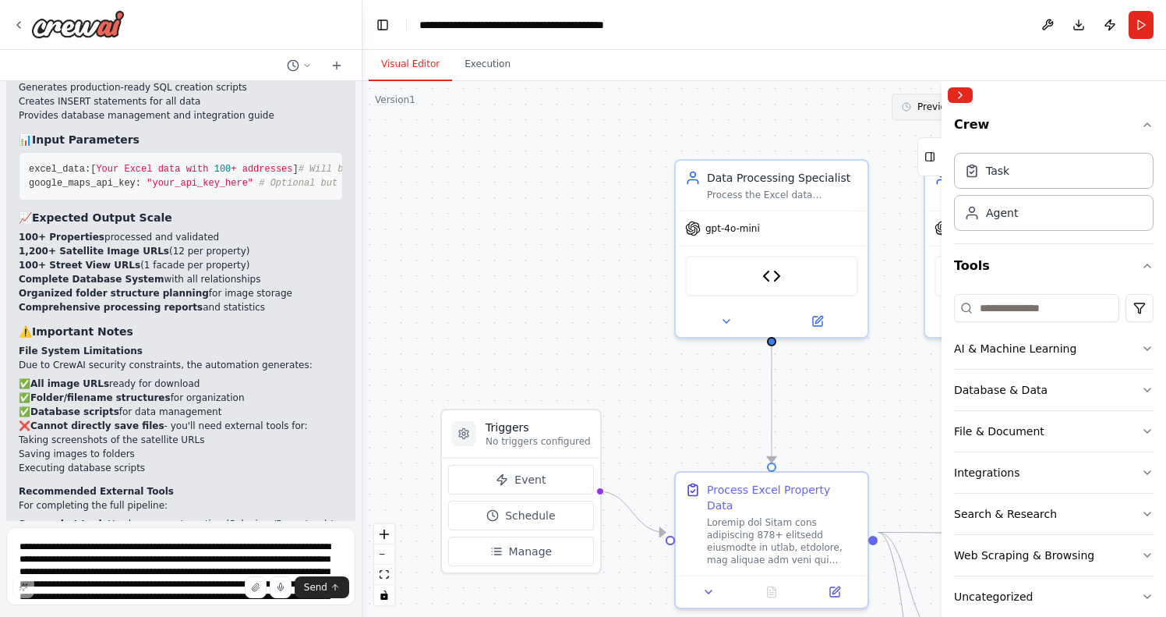
click at [960, 98] on button "Collapse right sidebar" at bounding box center [960, 95] width 25 height 16
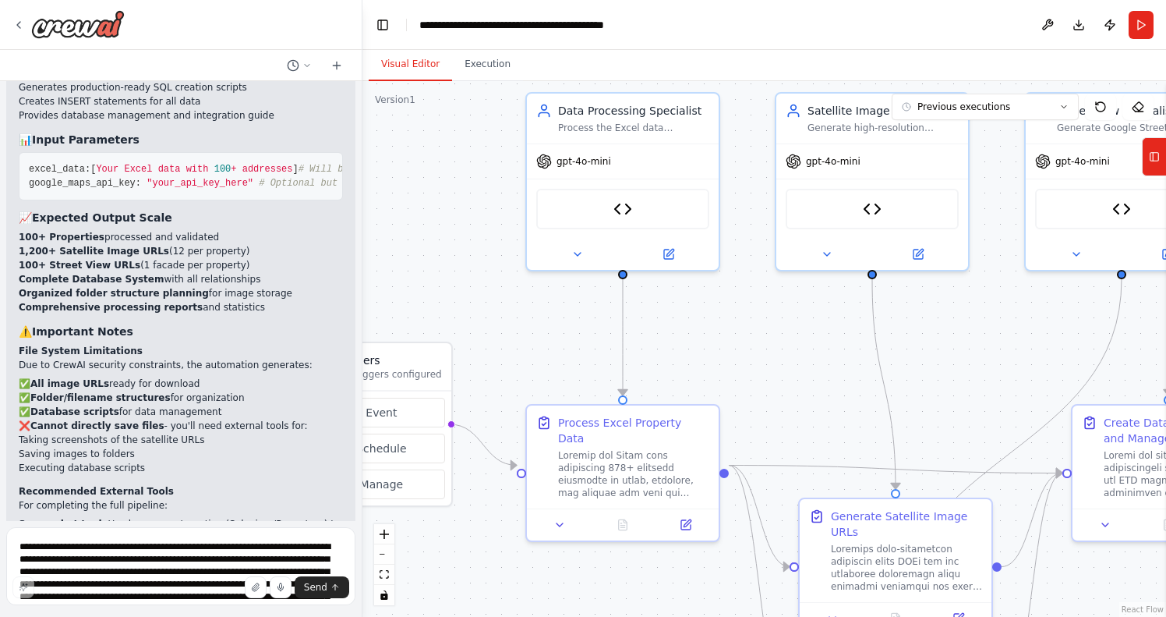
drag, startPoint x: 911, startPoint y: 393, endPoint x: 762, endPoint y: 327, distance: 162.3
click at [762, 327] on div ".deletable-edge-delete-btn { width: 20px; height: 20px; border: 0px solid #ffff…" at bounding box center [765, 349] width 804 height 536
click at [169, 550] on textarea "**********" at bounding box center [180, 566] width 349 height 78
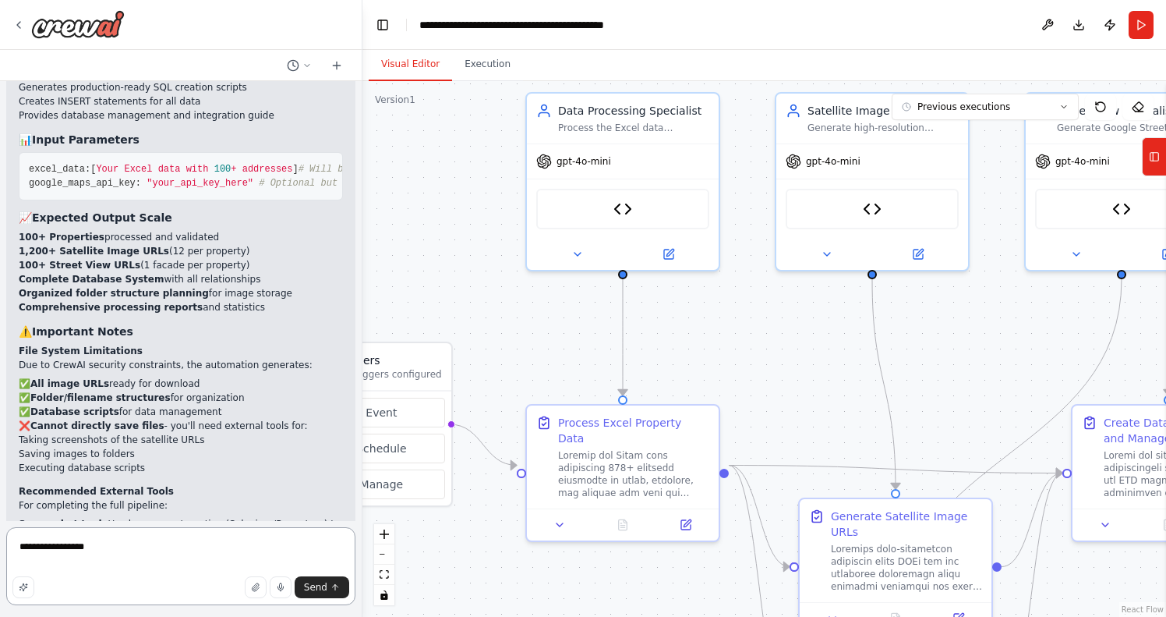
type textarea "**********"
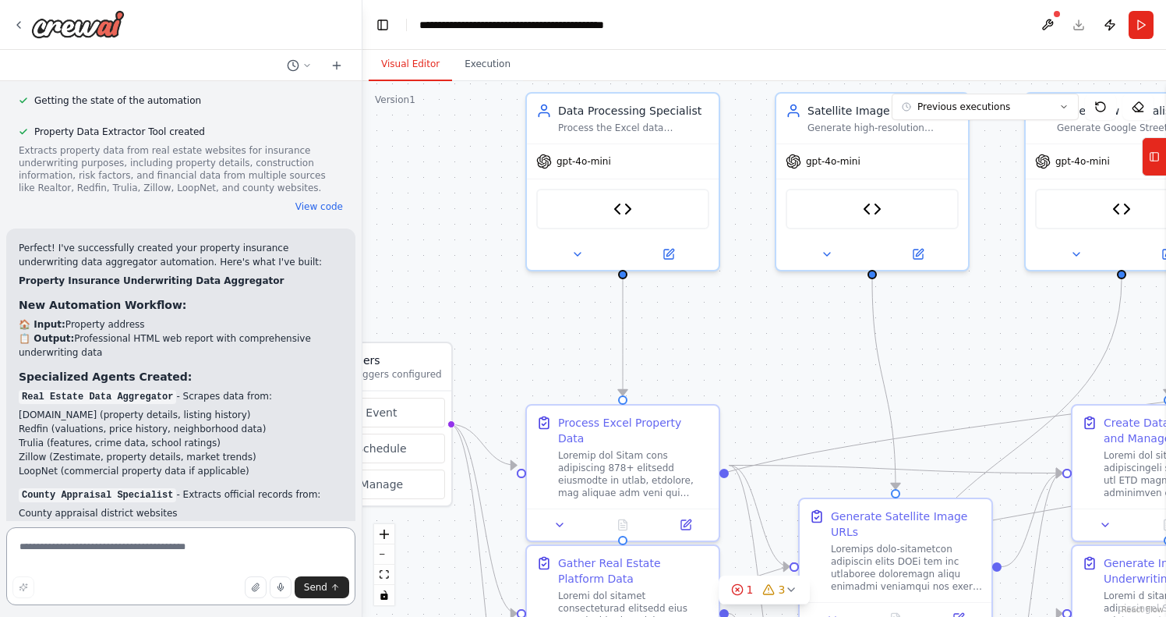
scroll to position [14328, 0]
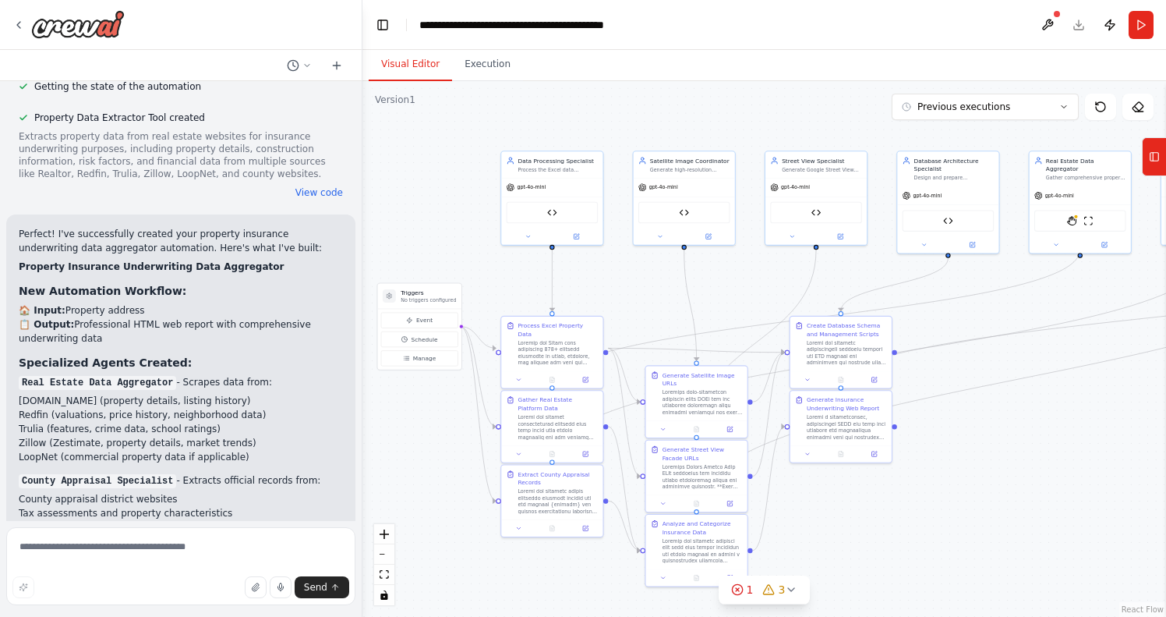
drag, startPoint x: 1104, startPoint y: 511, endPoint x: 1000, endPoint y: 446, distance: 122.2
click at [1000, 446] on div ".deletable-edge-delete-btn { width: 20px; height: 20px; border: 0px solid #ffff…" at bounding box center [765, 349] width 804 height 536
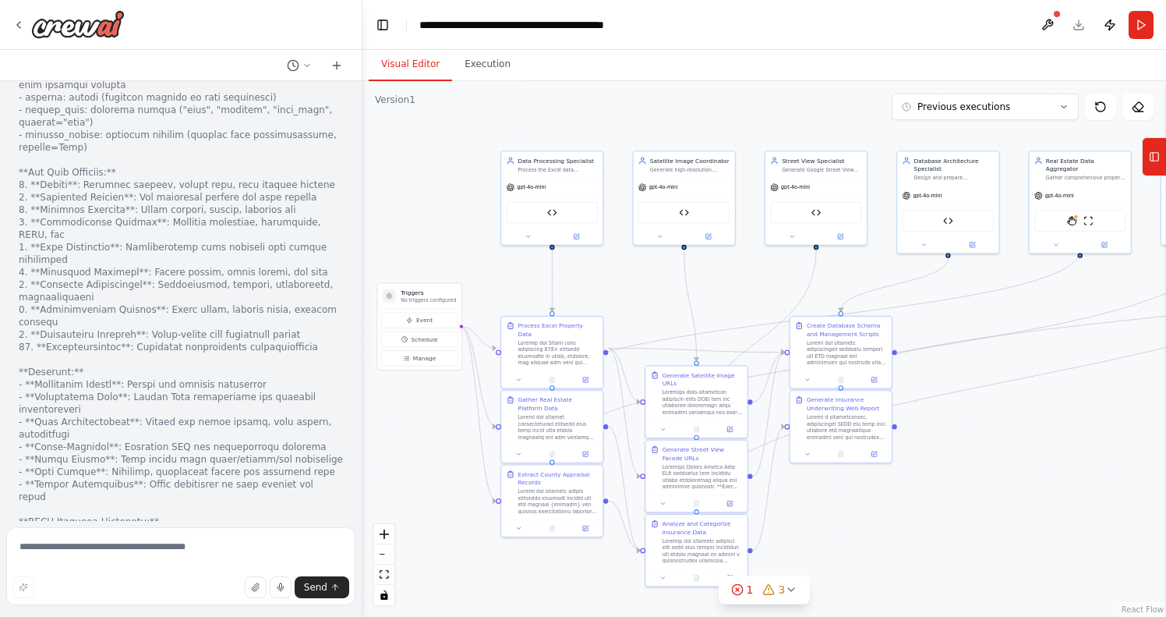
scroll to position [15527, 0]
click at [188, 558] on textarea at bounding box center [180, 566] width 349 height 78
type textarea "**********"
click at [309, 589] on span "Send" at bounding box center [315, 587] width 23 height 12
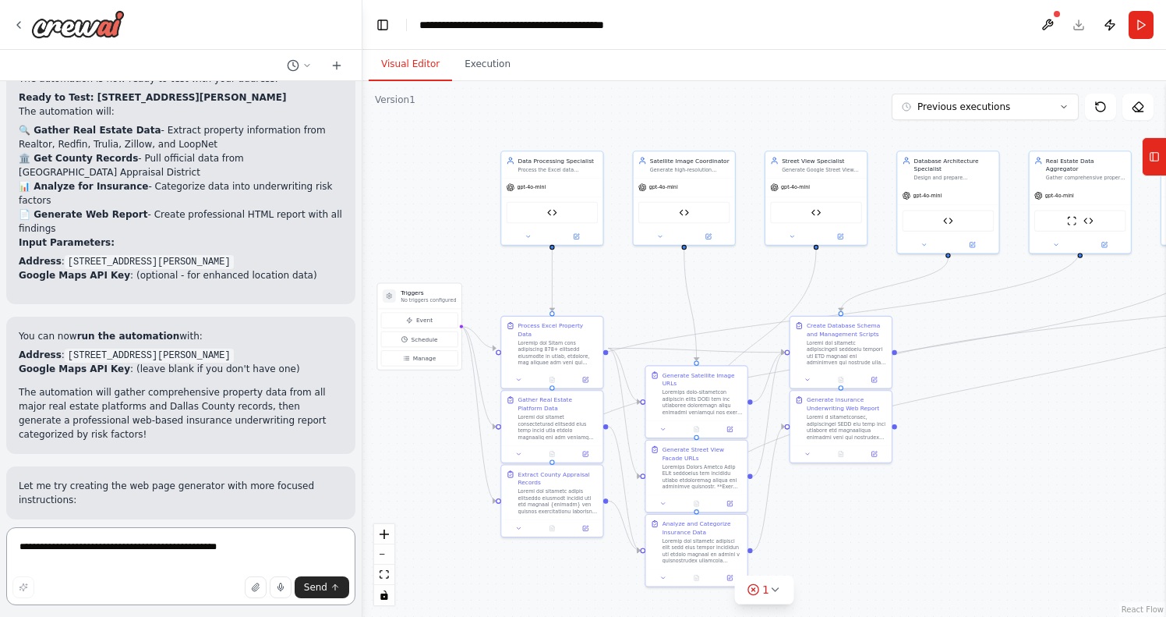
scroll to position [16823, 0]
click at [773, 593] on icon at bounding box center [775, 589] width 12 height 12
click at [844, 550] on button at bounding box center [848, 549] width 27 height 19
click at [844, 550] on div at bounding box center [848, 550] width 27 height 21
click at [733, 551] on div "Issues found" at bounding box center [763, 554] width 193 height 28
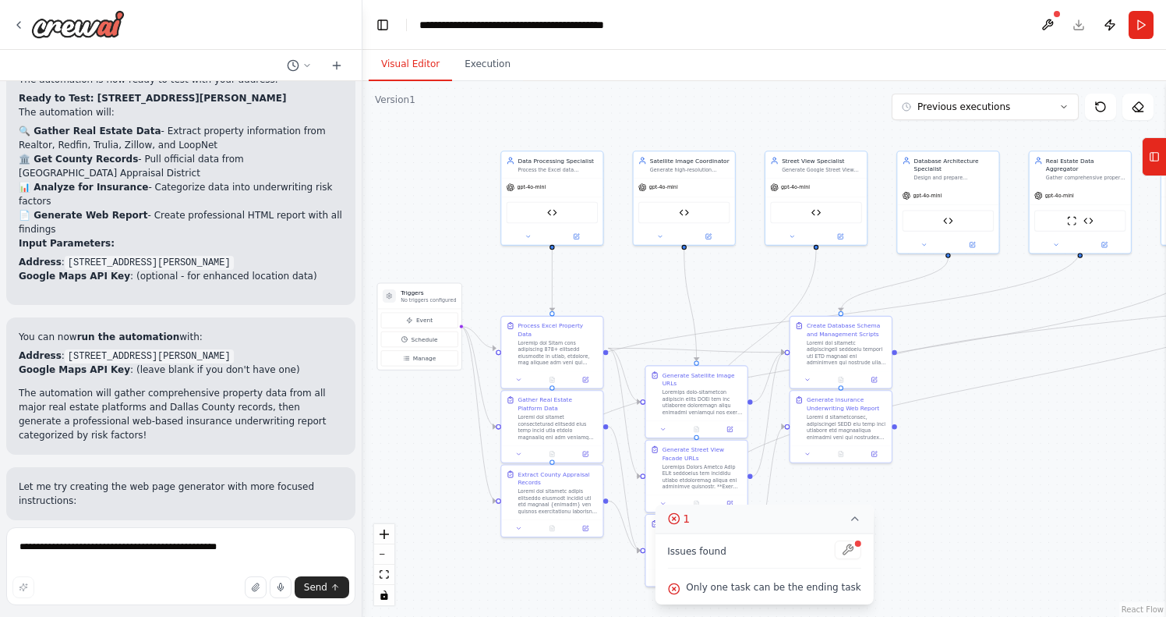
click at [849, 519] on icon at bounding box center [855, 518] width 12 height 12
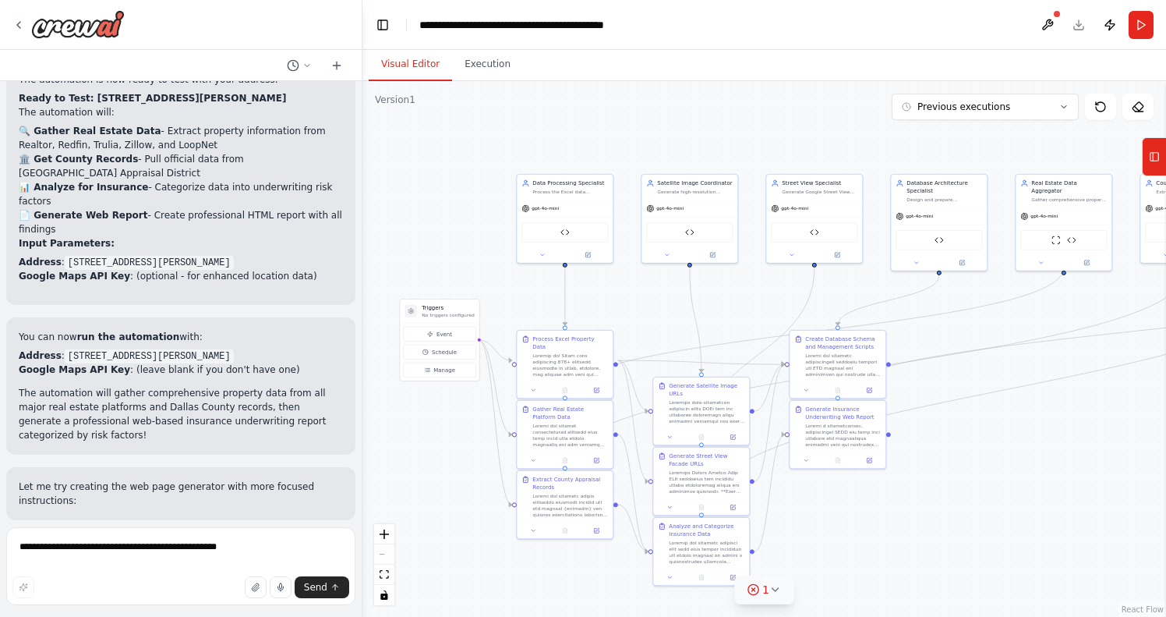
click at [780, 590] on icon at bounding box center [775, 589] width 12 height 12
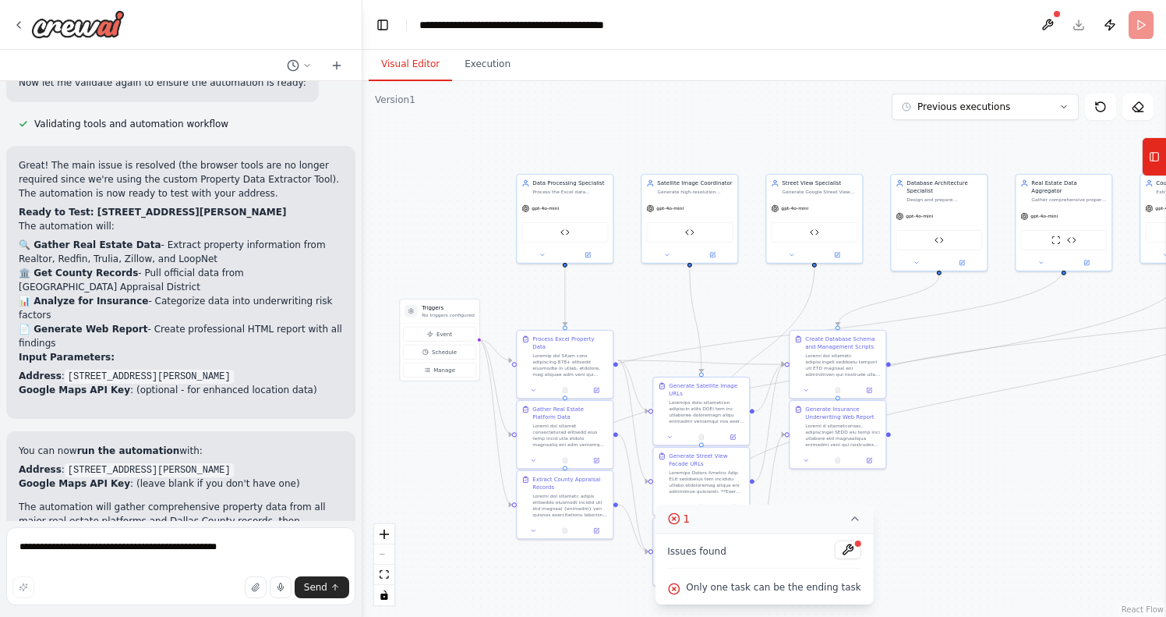
scroll to position [0, 0]
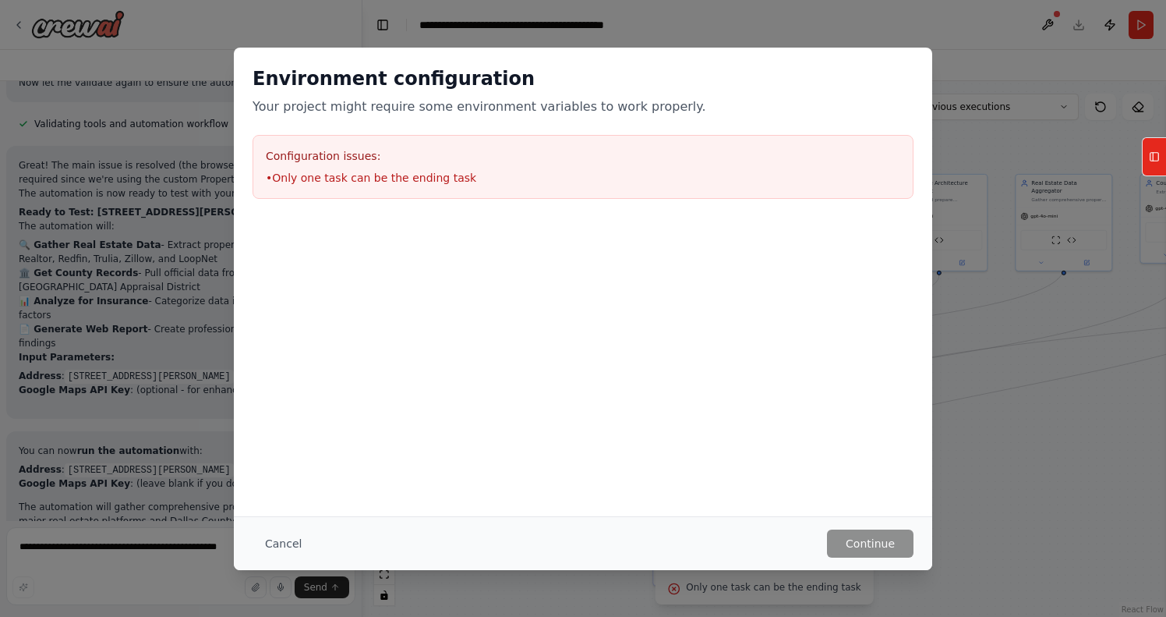
click at [291, 542] on button "Cancel" at bounding box center [284, 543] width 62 height 28
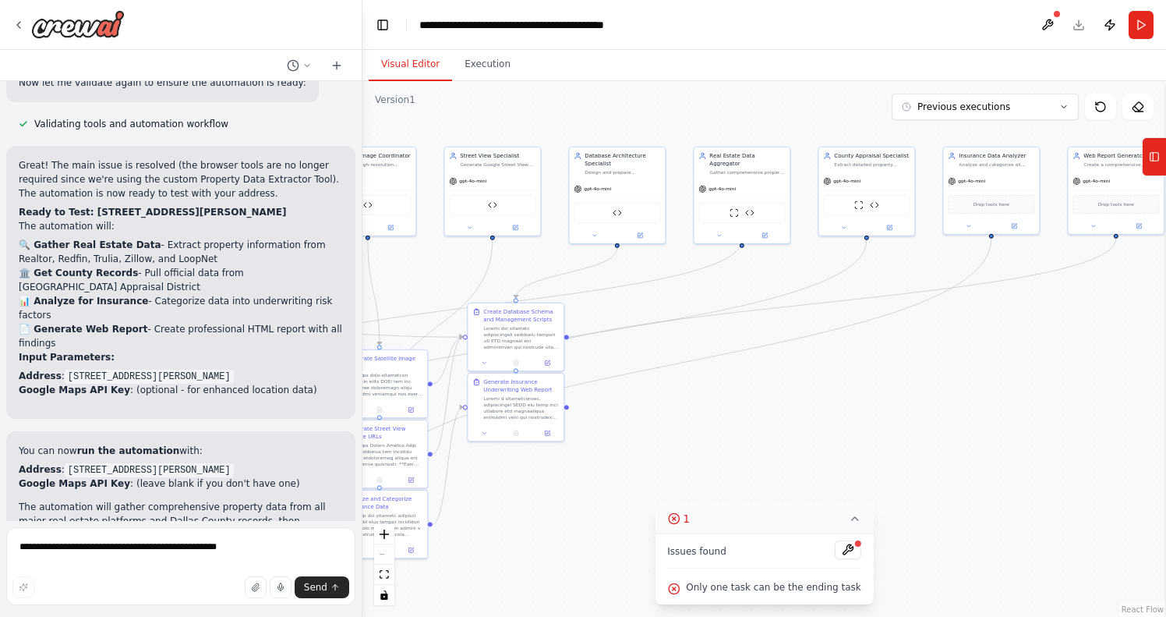
drag, startPoint x: 1074, startPoint y: 516, endPoint x: 755, endPoint y: 489, distance: 320.8
click at [755, 489] on div ".deletable-edge-delete-btn { width: 20px; height: 20px; border: 0px solid #ffff…" at bounding box center [765, 349] width 804 height 536
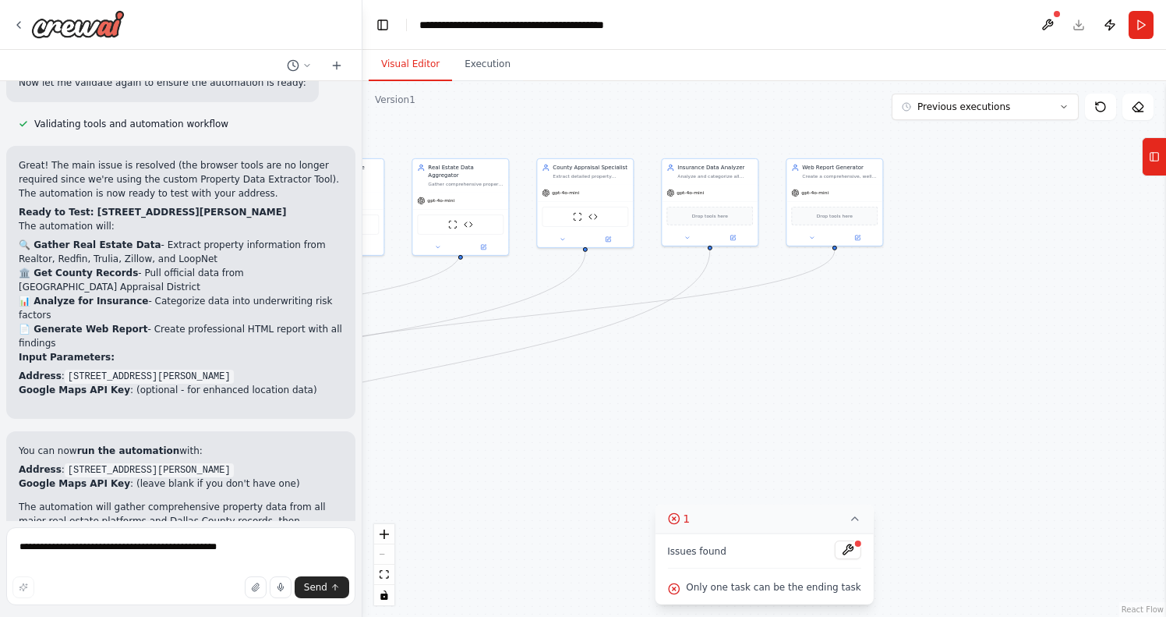
drag, startPoint x: 1060, startPoint y: 416, endPoint x: 779, endPoint y: 428, distance: 281.7
click at [779, 428] on div ".deletable-edge-delete-btn { width: 20px; height: 20px; border: 0px solid #ffff…" at bounding box center [765, 349] width 804 height 536
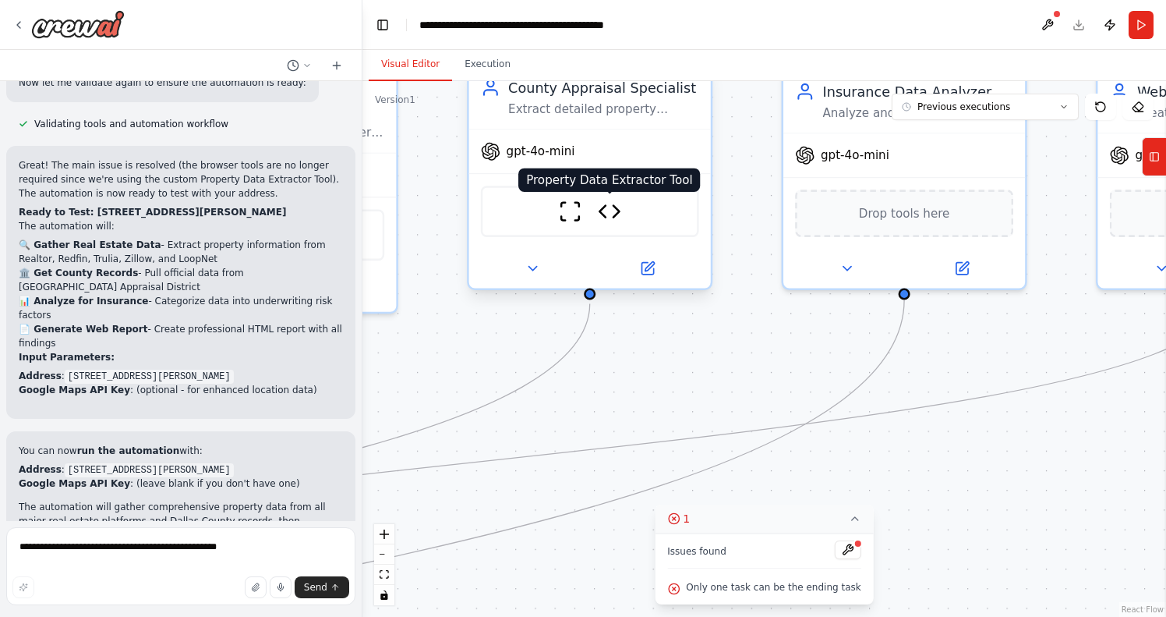
click at [610, 214] on img at bounding box center [609, 211] width 23 height 23
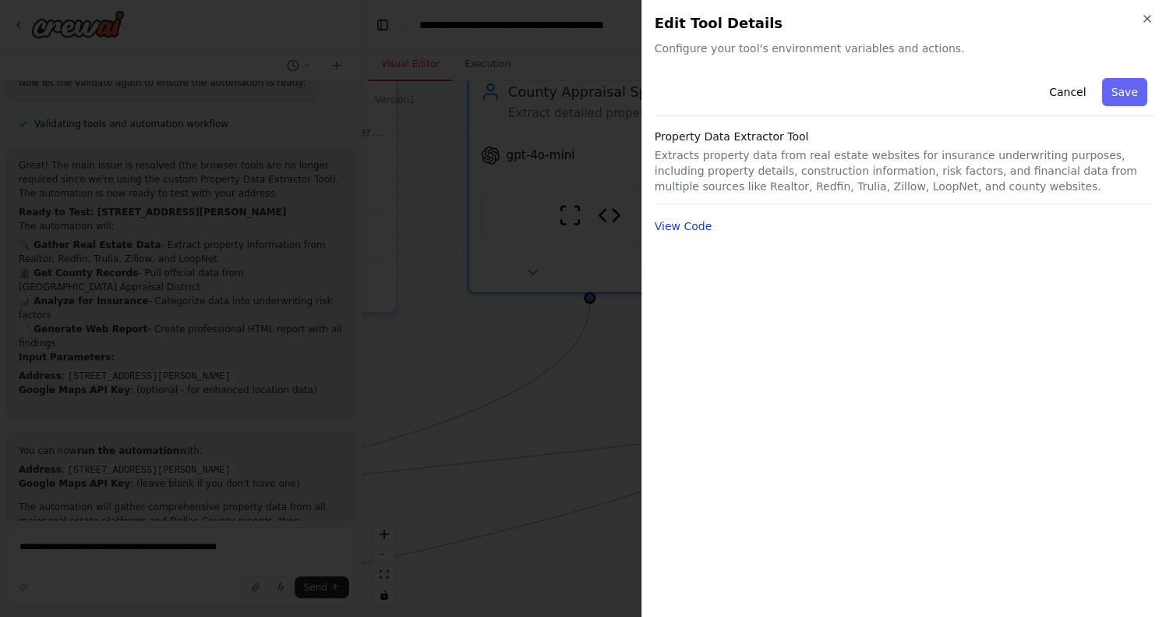
click at [706, 225] on button "View Code" at bounding box center [684, 226] width 58 height 16
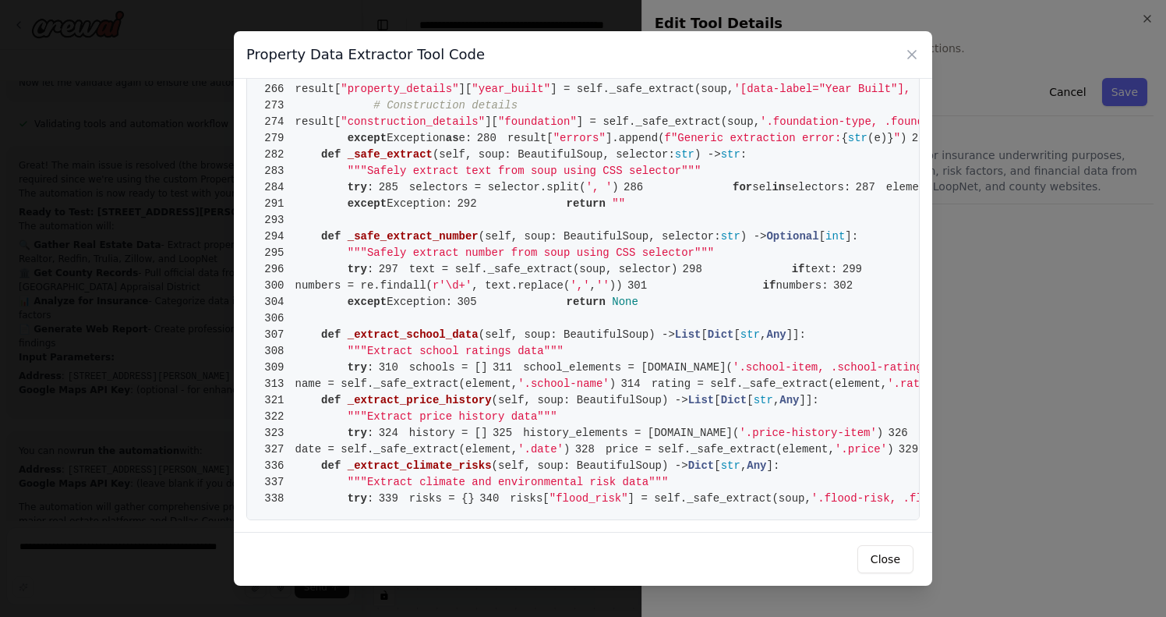
scroll to position [5262, 0]
click at [884, 551] on button "Close" at bounding box center [886, 559] width 56 height 28
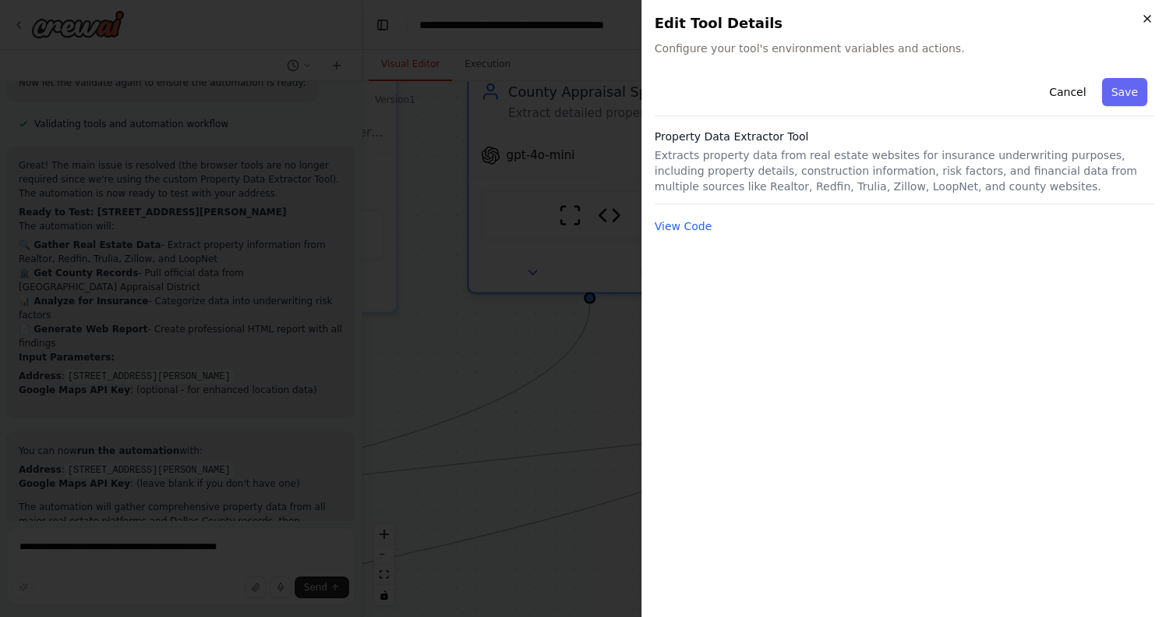
click at [1150, 23] on icon "button" at bounding box center [1147, 18] width 12 height 12
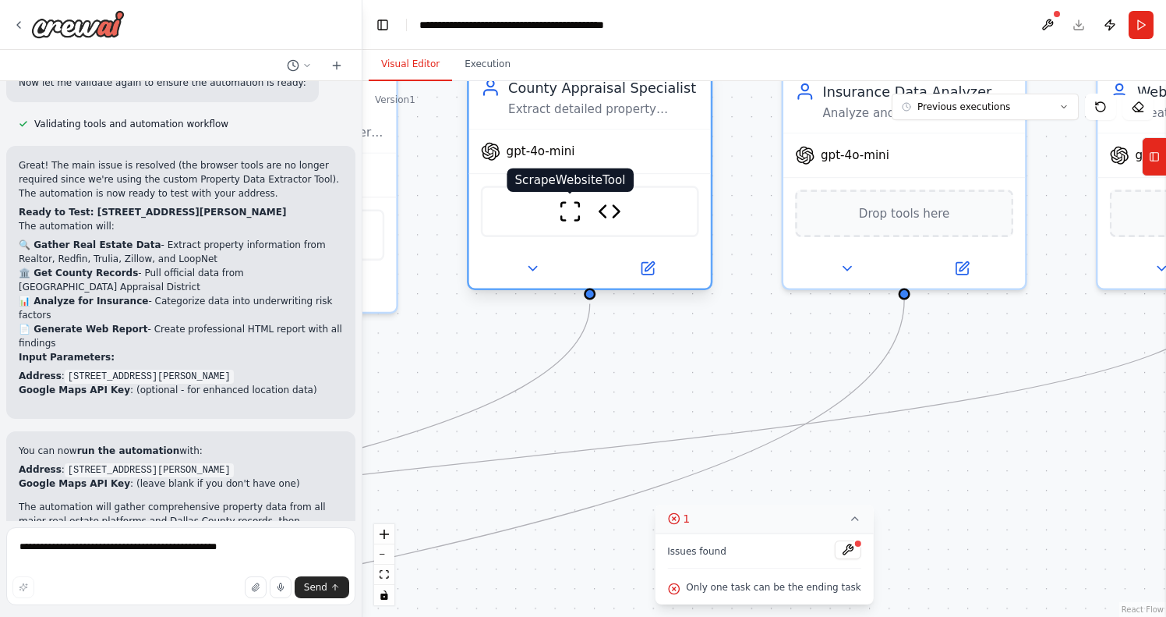
click at [570, 211] on img at bounding box center [569, 211] width 23 height 23
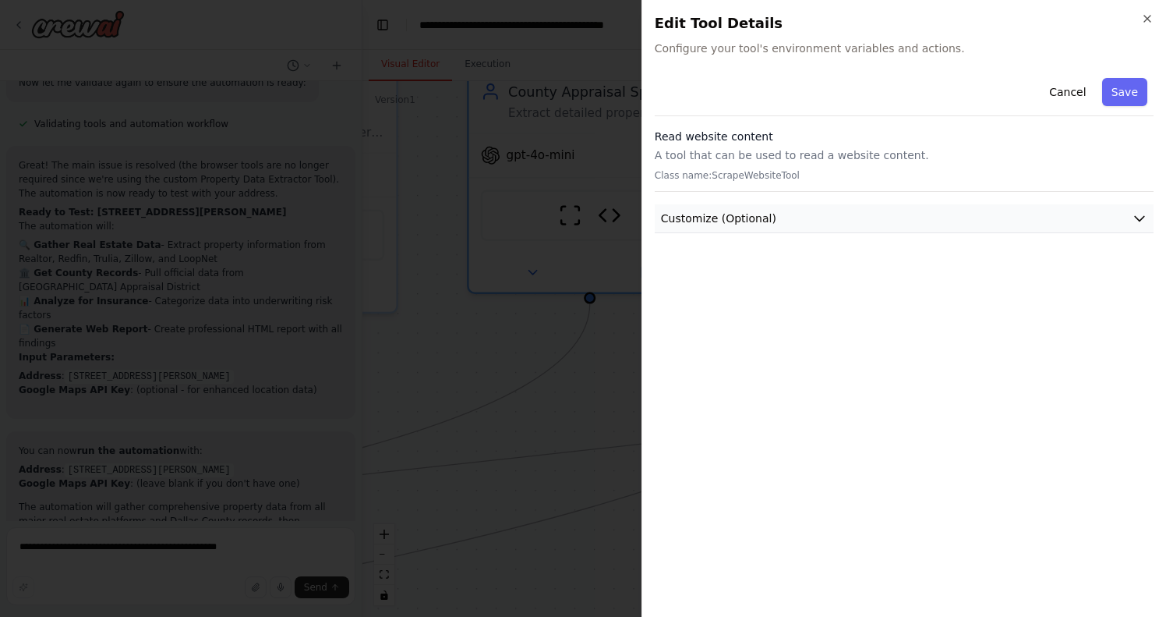
click at [783, 217] on button "Customize (Optional)" at bounding box center [904, 218] width 499 height 29
click at [1149, 23] on icon "button" at bounding box center [1147, 18] width 12 height 12
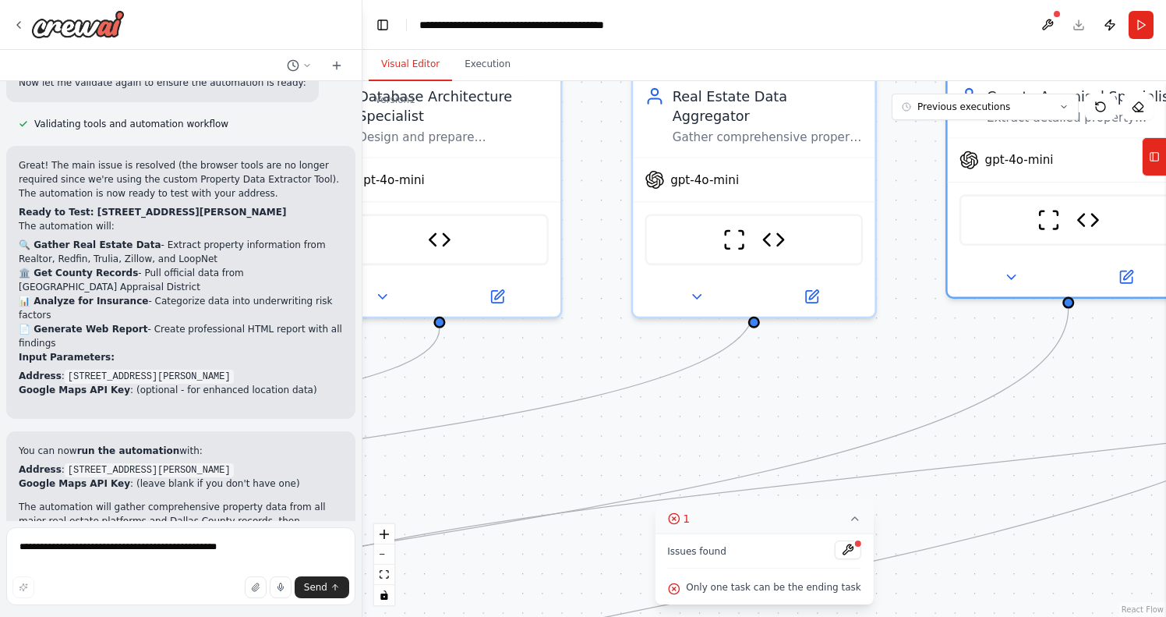
drag, startPoint x: 602, startPoint y: 377, endPoint x: 1080, endPoint y: 382, distance: 478.7
click at [1080, 382] on div ".deletable-edge-delete-btn { width: 20px; height: 20px; border: 0px solid #ffff…" at bounding box center [765, 349] width 804 height 536
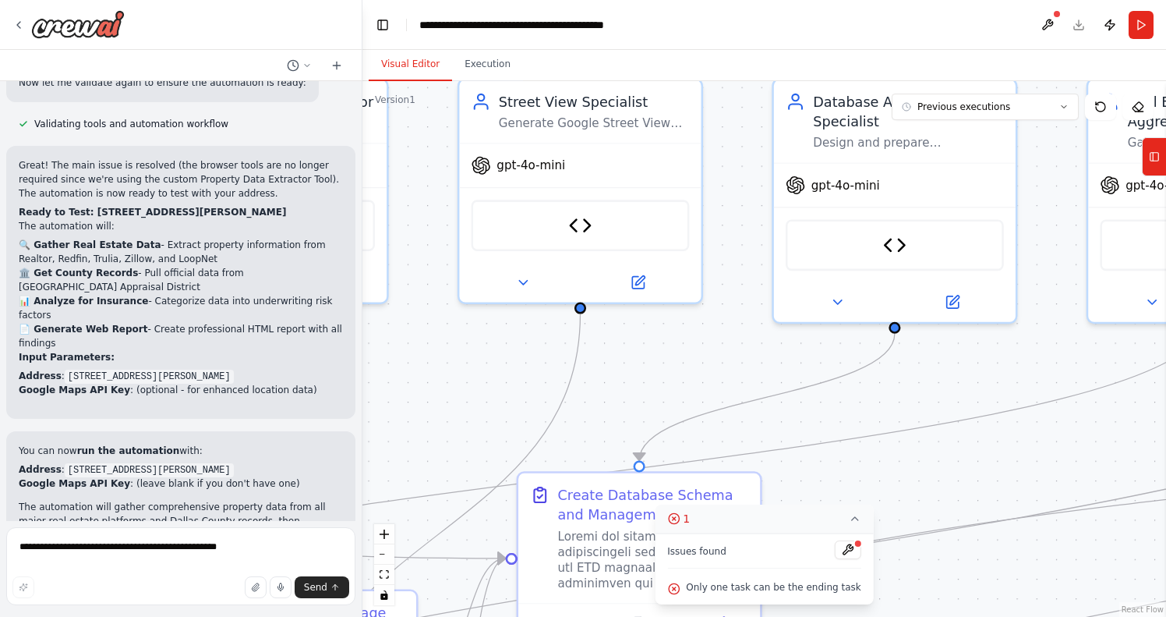
drag, startPoint x: 571, startPoint y: 358, endPoint x: 998, endPoint y: 373, distance: 427.5
click at [1026, 363] on div ".deletable-edge-delete-btn { width: 20px; height: 20px; border: 0px solid #ffff…" at bounding box center [765, 349] width 804 height 536
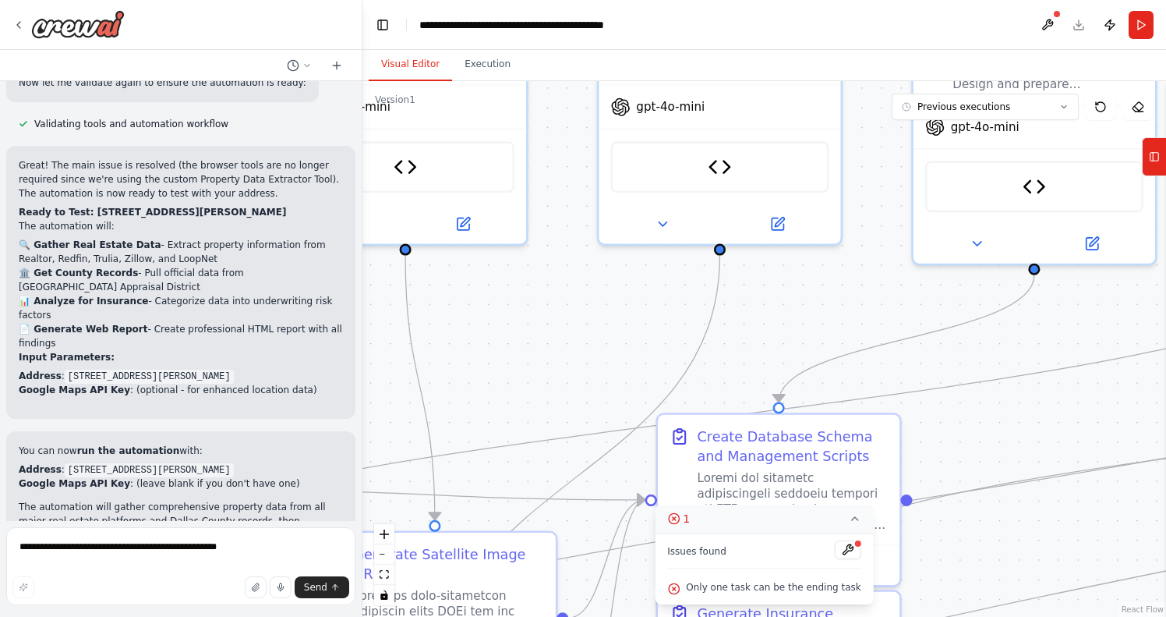
drag, startPoint x: 472, startPoint y: 345, endPoint x: 611, endPoint y: 287, distance: 151.3
click at [611, 287] on div ".deletable-edge-delete-btn { width: 20px; height: 20px; border: 0px solid #ffff…" at bounding box center [765, 349] width 804 height 536
click at [680, 588] on icon at bounding box center [673, 588] width 12 height 12
click at [849, 552] on button at bounding box center [848, 549] width 27 height 19
click at [679, 517] on icon at bounding box center [673, 518] width 12 height 12
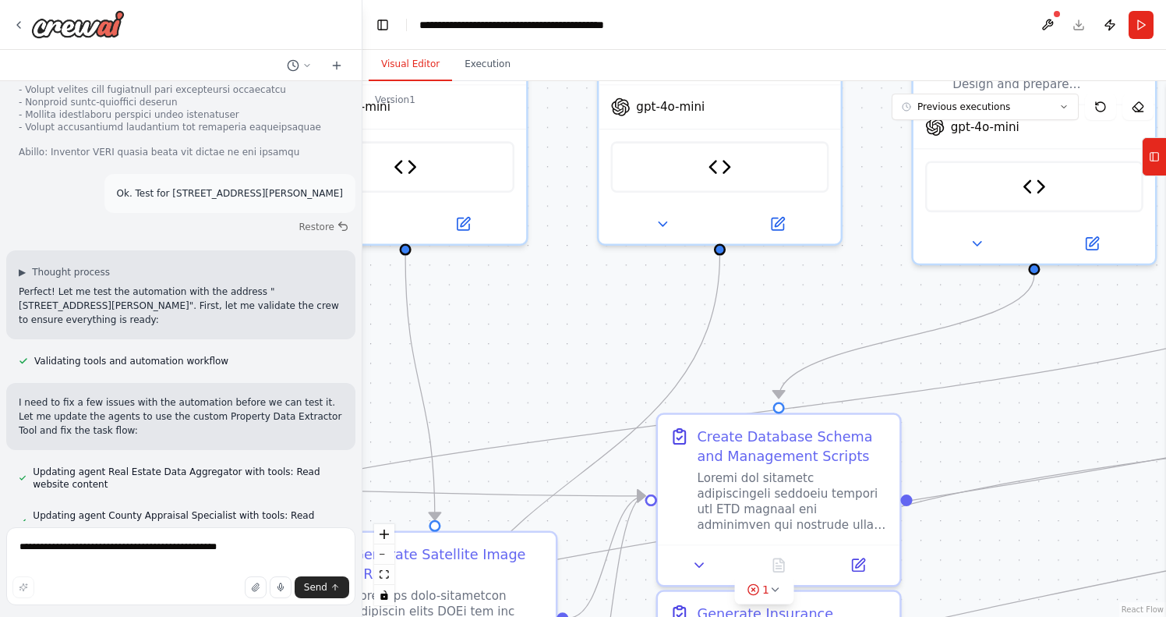
scroll to position [16216, 0]
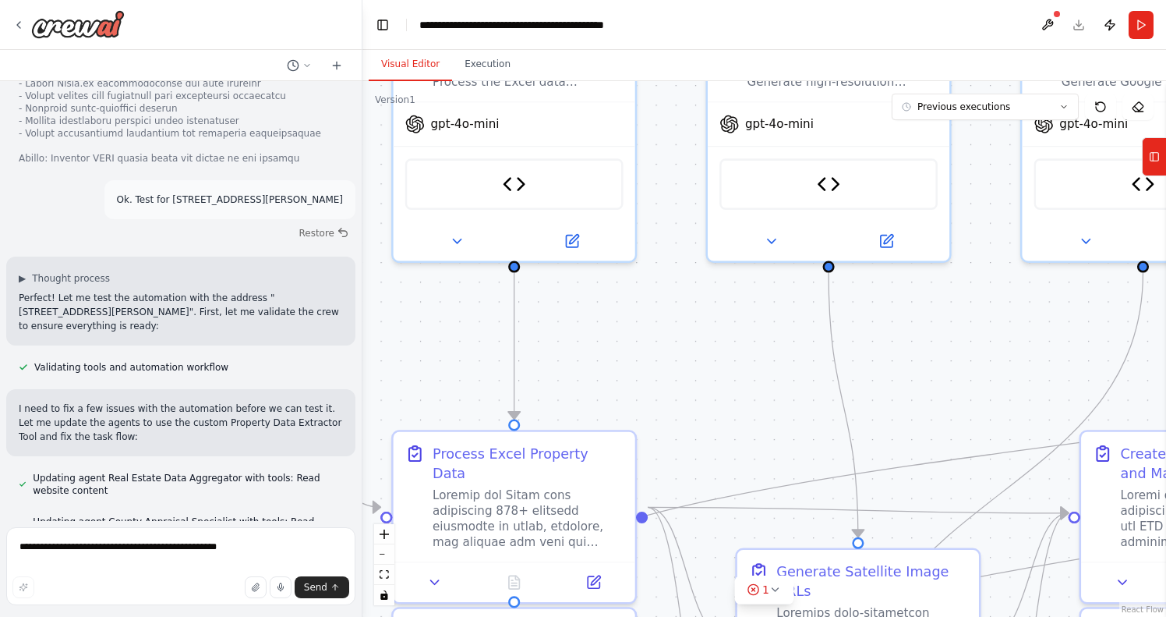
drag, startPoint x: 511, startPoint y: 358, endPoint x: 935, endPoint y: 375, distance: 423.7
click at [935, 375] on div ".deletable-edge-delete-btn { width: 20px; height: 20px; border: 0px solid #ffff…" at bounding box center [765, 349] width 804 height 536
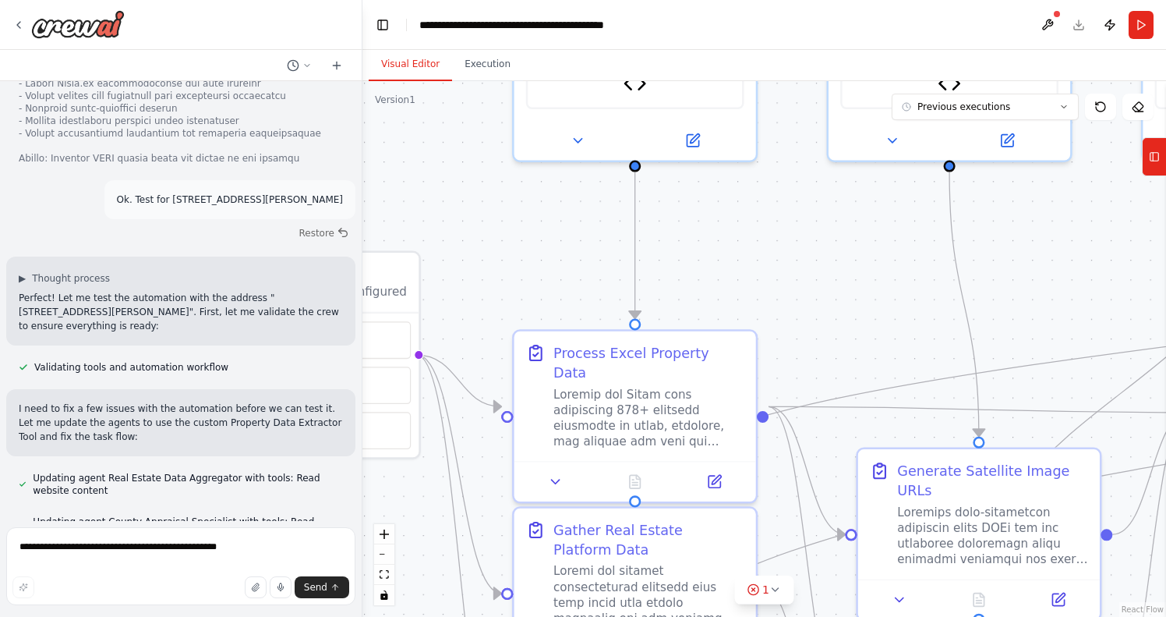
drag, startPoint x: 698, startPoint y: 389, endPoint x: 819, endPoint y: 288, distance: 157.2
click at [819, 288] on div ".deletable-edge-delete-btn { width: 20px; height: 20px; border: 0px solid #ffff…" at bounding box center [765, 349] width 804 height 536
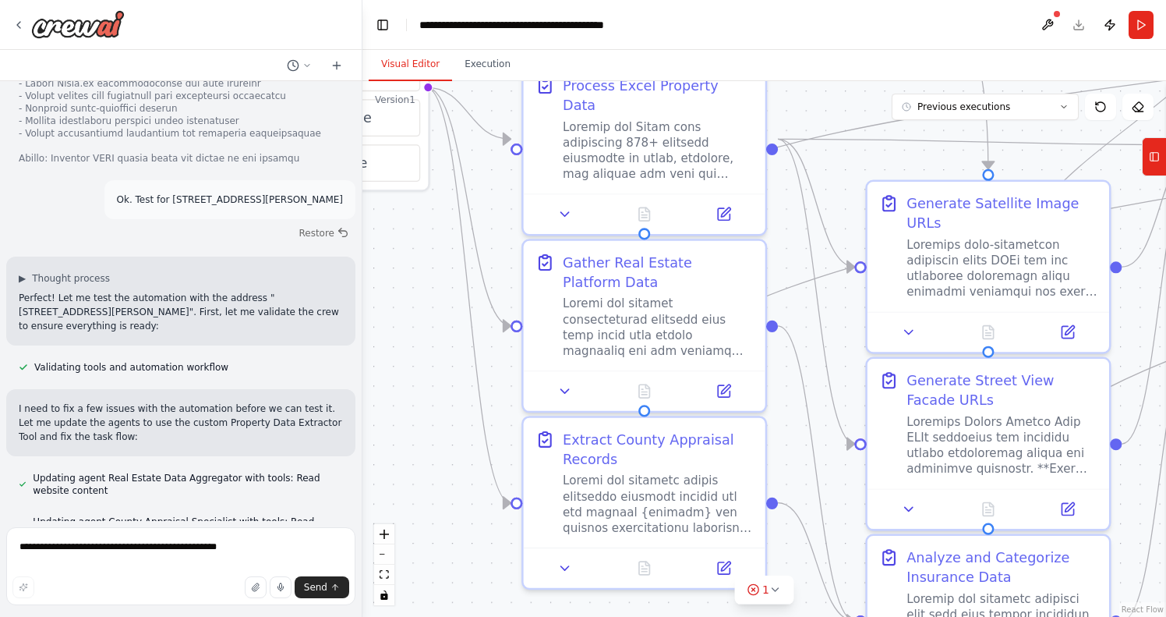
drag, startPoint x: 840, startPoint y: 363, endPoint x: 836, endPoint y: 178, distance: 185.6
click at [838, 172] on div ".deletable-edge-delete-btn { width: 20px; height: 20px; border: 0px solid #ffff…" at bounding box center [765, 349] width 804 height 536
drag, startPoint x: 811, startPoint y: 400, endPoint x: 806, endPoint y: 300, distance: 99.9
click at [807, 299] on div ".deletable-edge-delete-btn { width: 20px; height: 20px; border: 0px solid #ffff…" at bounding box center [765, 349] width 804 height 536
click at [728, 562] on icon at bounding box center [724, 564] width 12 height 12
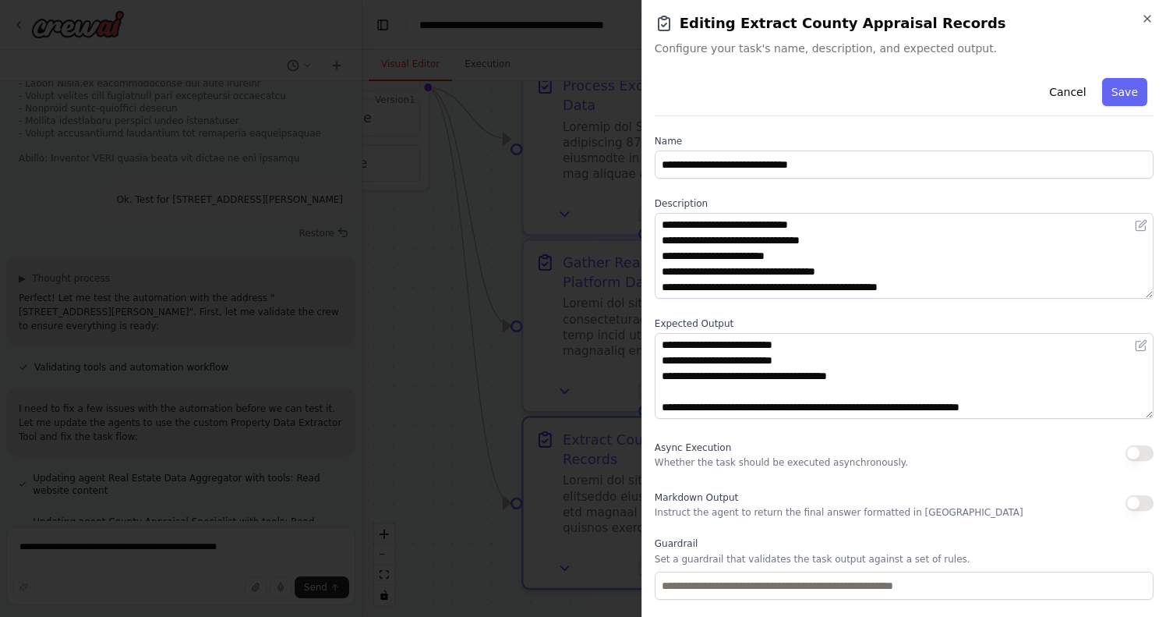
scroll to position [702, 0]
click at [1150, 16] on icon "button" at bounding box center [1147, 19] width 6 height 6
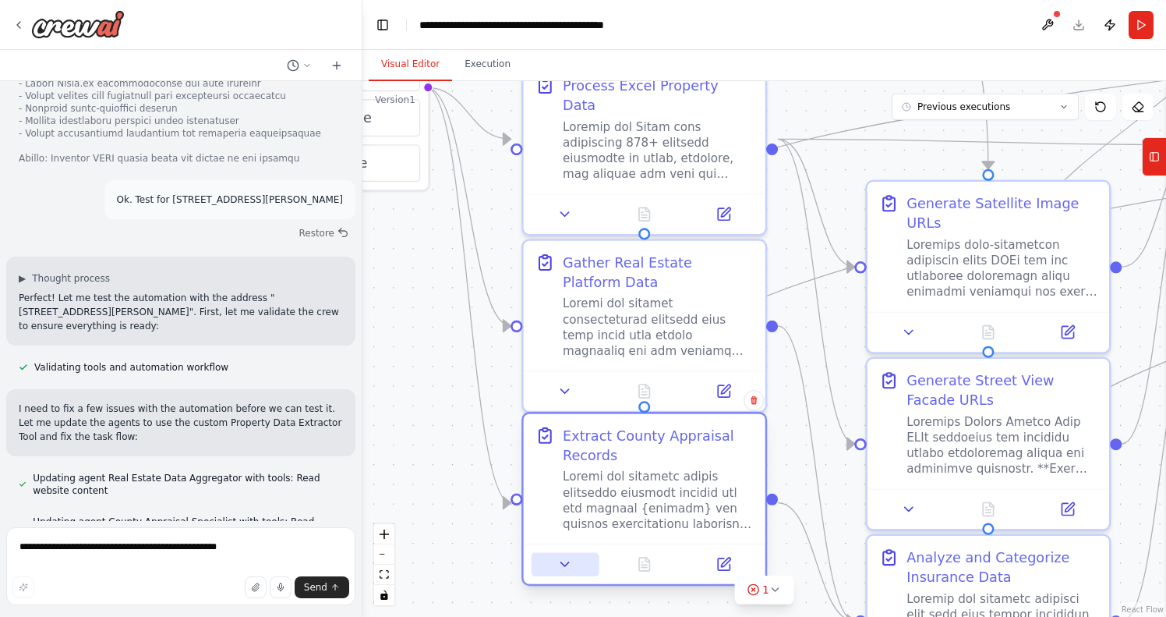
click at [558, 562] on icon at bounding box center [565, 564] width 16 height 16
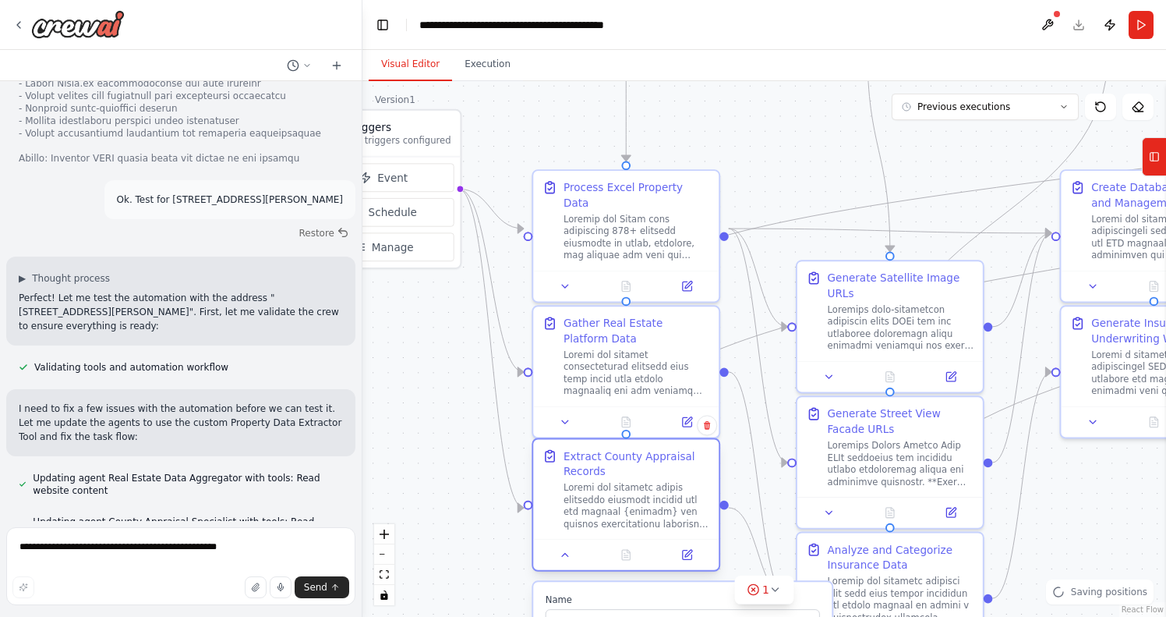
scroll to position [0, 0]
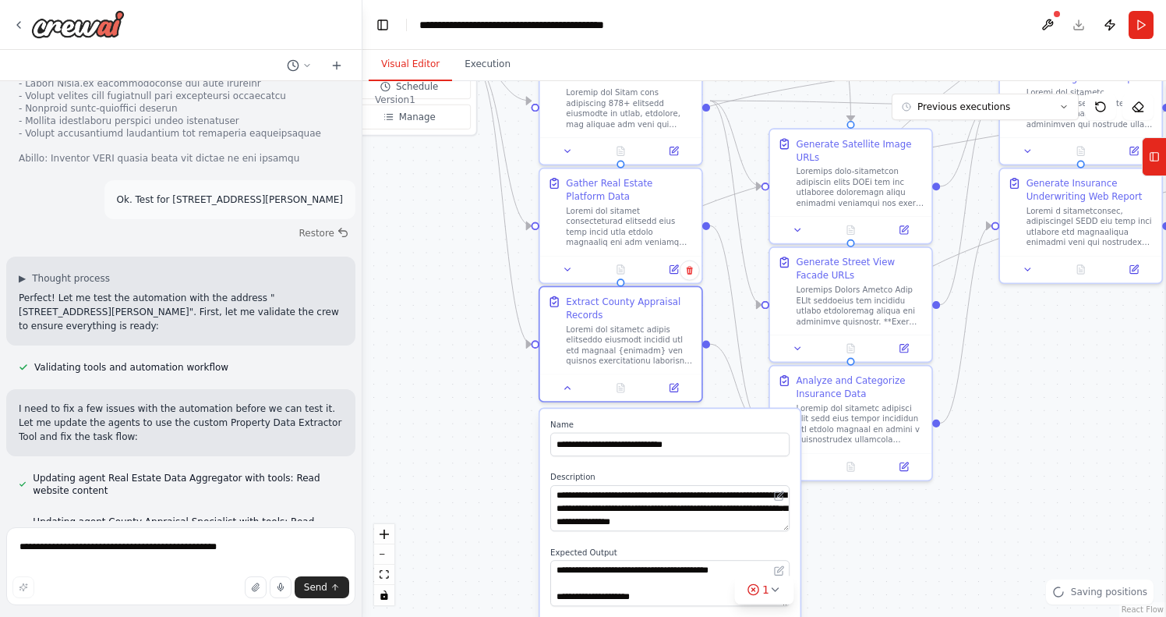
drag, startPoint x: 489, startPoint y: 529, endPoint x: 491, endPoint y: 363, distance: 165.3
click at [491, 363] on div ".deletable-edge-delete-btn { width: 20px; height: 20px; border: 0px solid #ffff…" at bounding box center [765, 349] width 804 height 536
click at [566, 385] on icon at bounding box center [568, 385] width 10 height 10
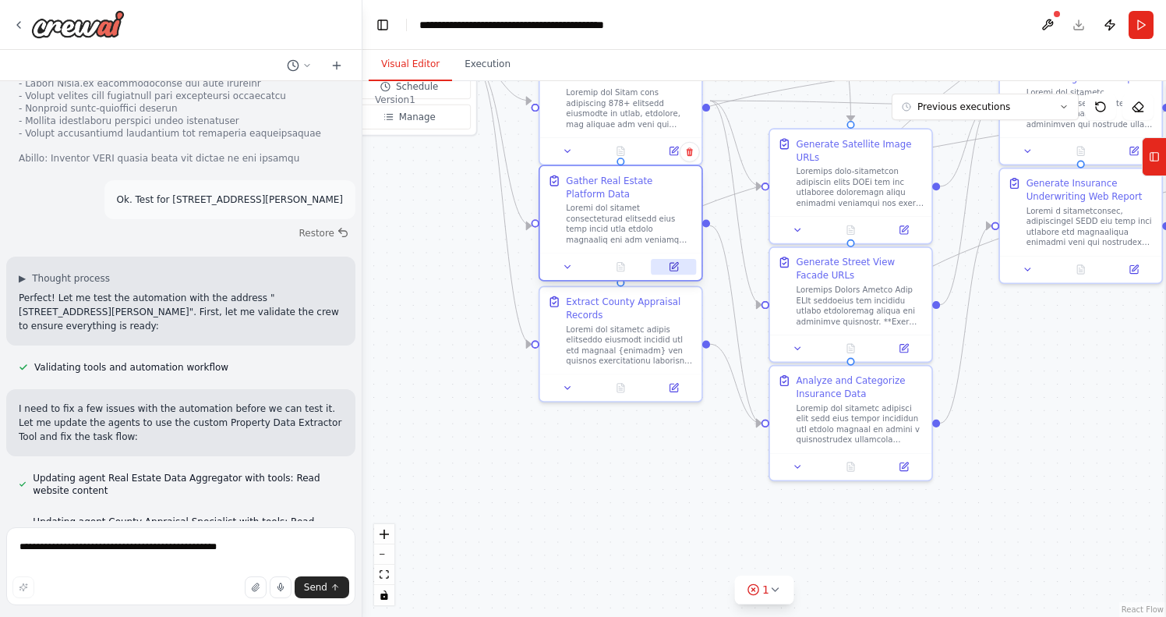
click at [673, 267] on icon at bounding box center [675, 266] width 6 height 6
click at [674, 267] on icon at bounding box center [675, 266] width 6 height 6
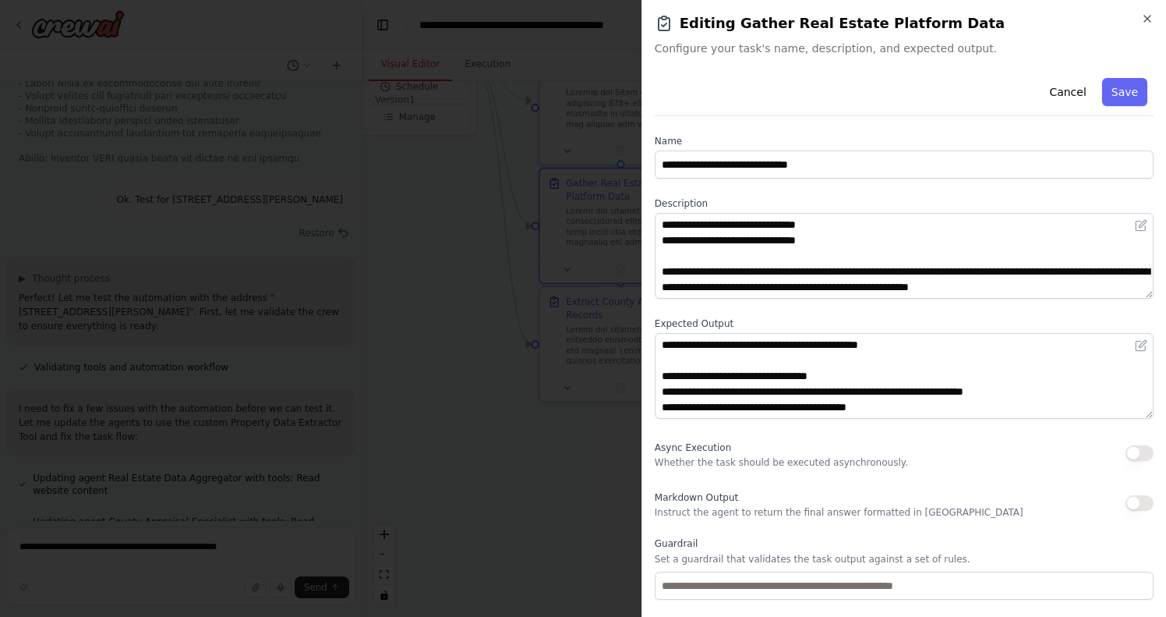
scroll to position [312, 0]
click at [1150, 22] on icon "button" at bounding box center [1147, 18] width 12 height 12
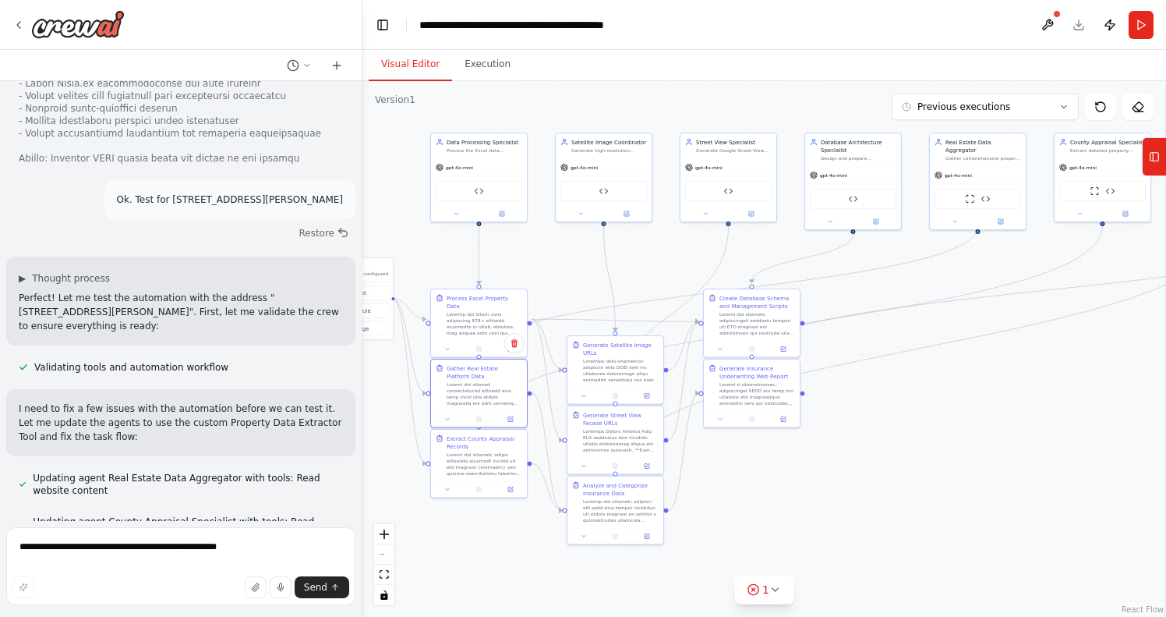
drag, startPoint x: 1026, startPoint y: 387, endPoint x: 783, endPoint y: 500, distance: 268.2
click at [783, 500] on div ".deletable-edge-delete-btn { width: 20px; height: 20px; border: 0px solid #ffff…" at bounding box center [765, 349] width 804 height 536
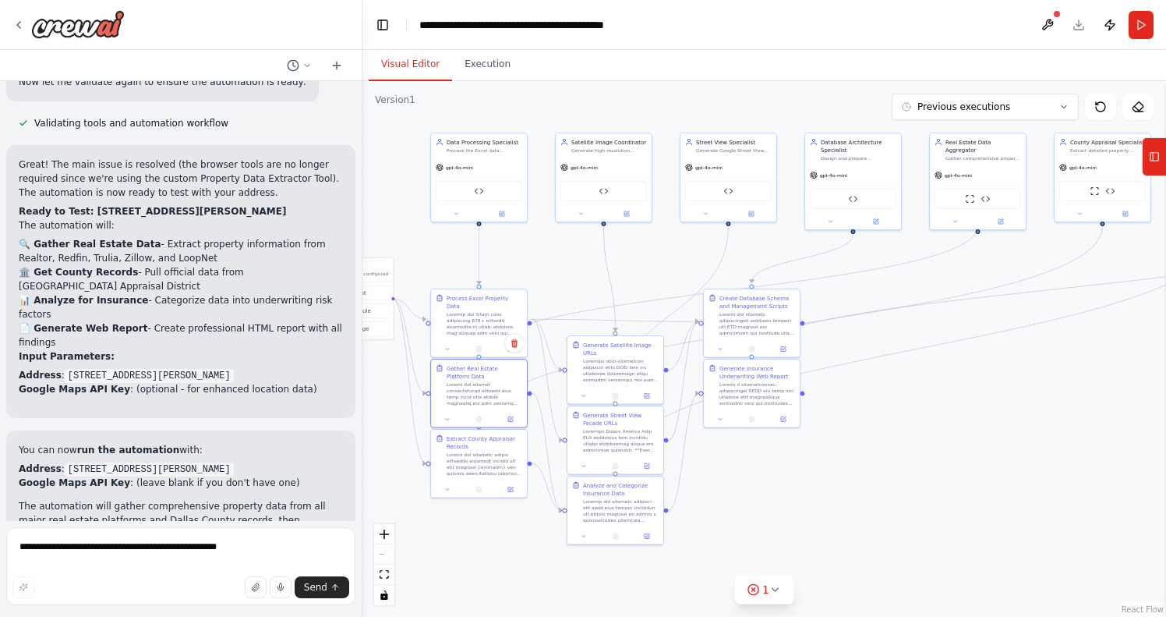
scroll to position [16709, 0]
click at [172, 557] on textarea "**********" at bounding box center [180, 566] width 349 height 78
type textarea "*"
click at [767, 587] on button "1" at bounding box center [764, 589] width 60 height 29
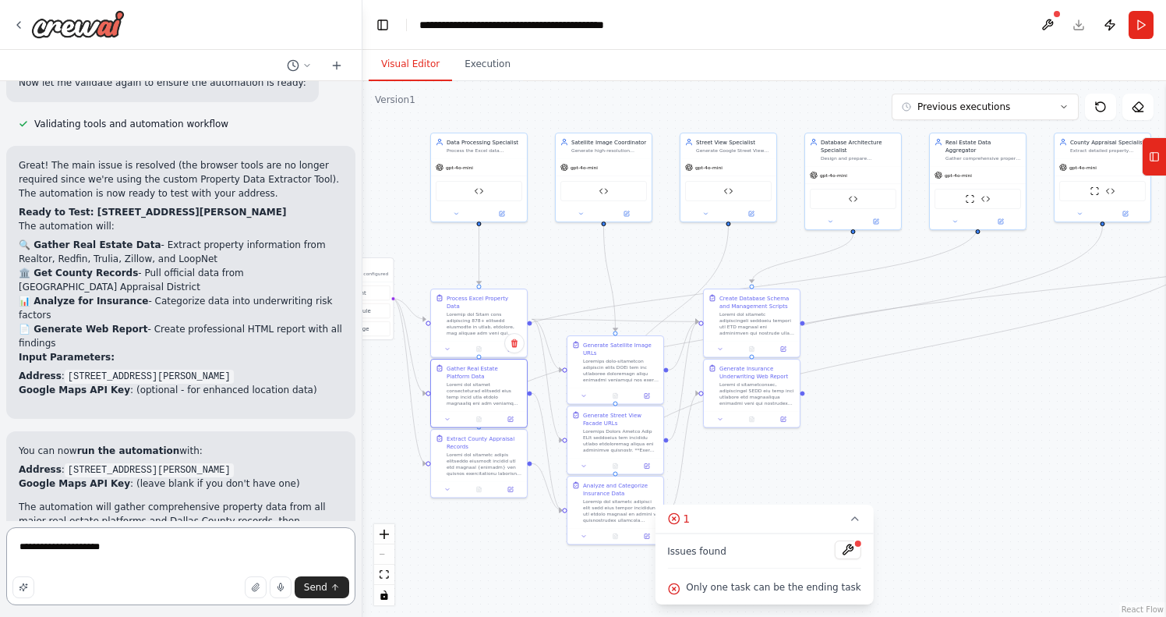
click at [267, 553] on textarea "**********" at bounding box center [180, 566] width 349 height 78
type textarea "**********"
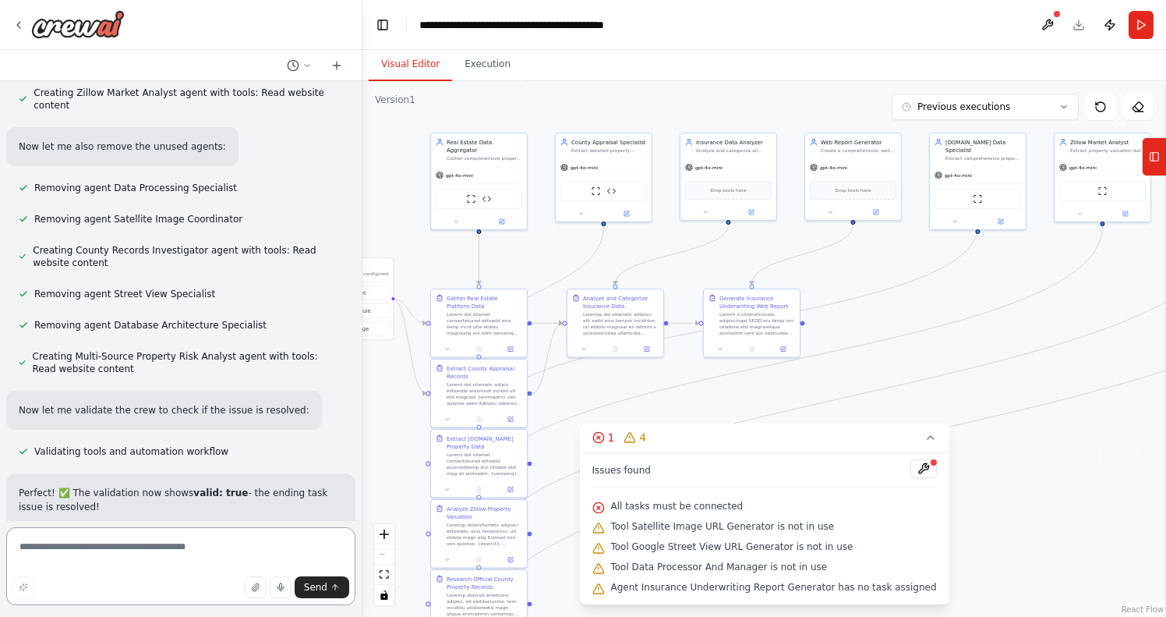
scroll to position [18408, 0]
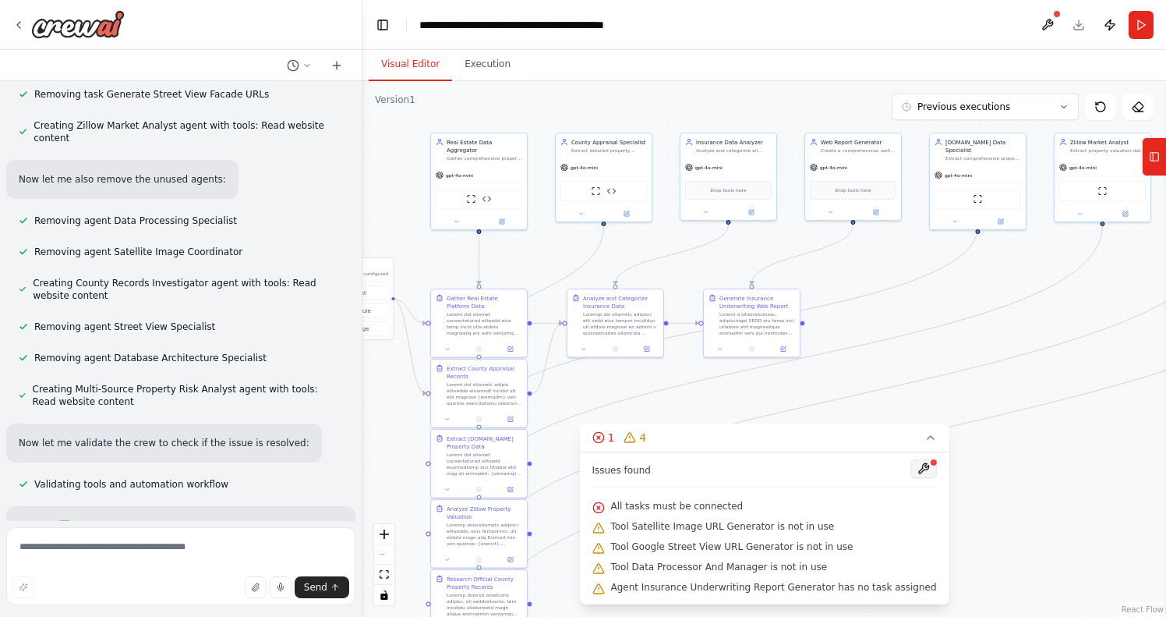
click at [919, 466] on button at bounding box center [924, 468] width 27 height 19
click at [925, 438] on icon at bounding box center [931, 437] width 12 height 12
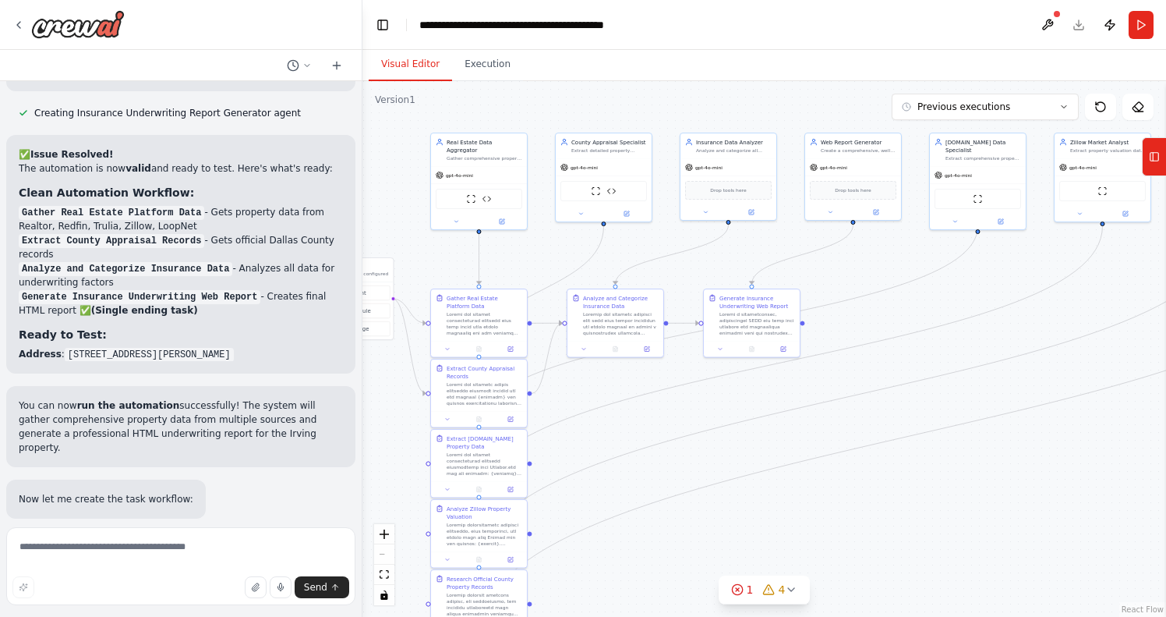
scroll to position [18993, 0]
